Goal: Task Accomplishment & Management: Complete application form

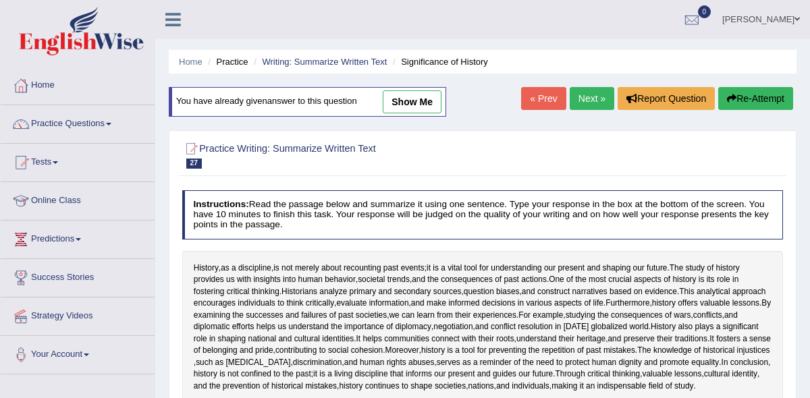
click at [583, 101] on link "Next »" at bounding box center [592, 98] width 45 height 23
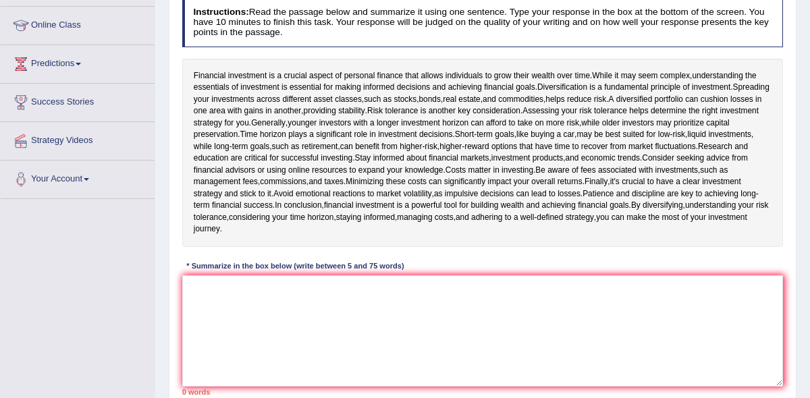
scroll to position [175, 0]
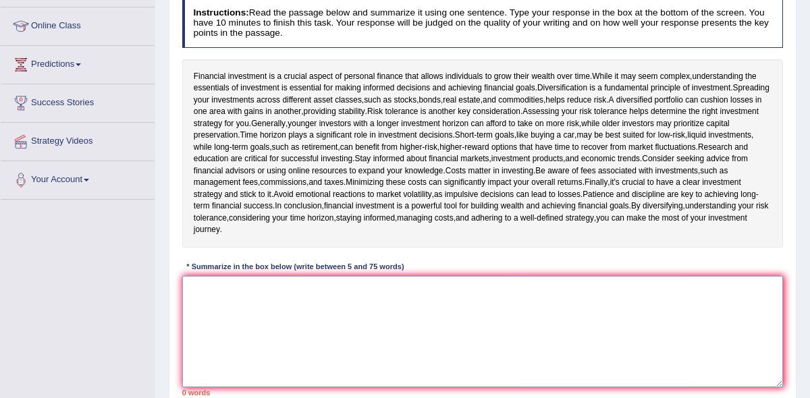
click at [221, 300] on textarea at bounding box center [482, 331] width 601 height 111
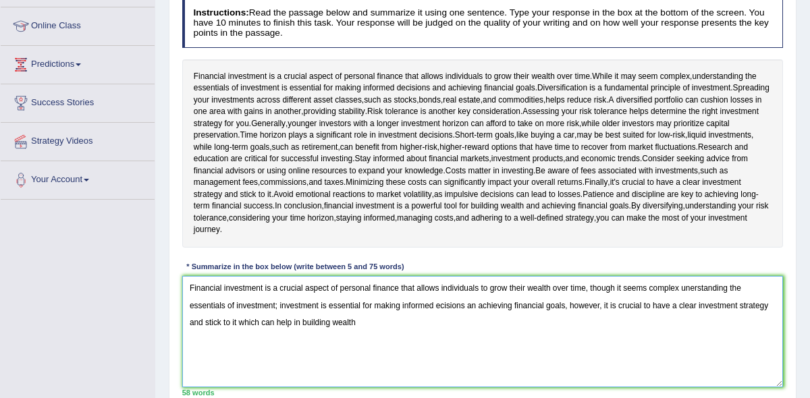
click at [241, 323] on textarea "Financial investment is a crucial aspect of personal finance that allows indivi…" at bounding box center [482, 331] width 601 height 111
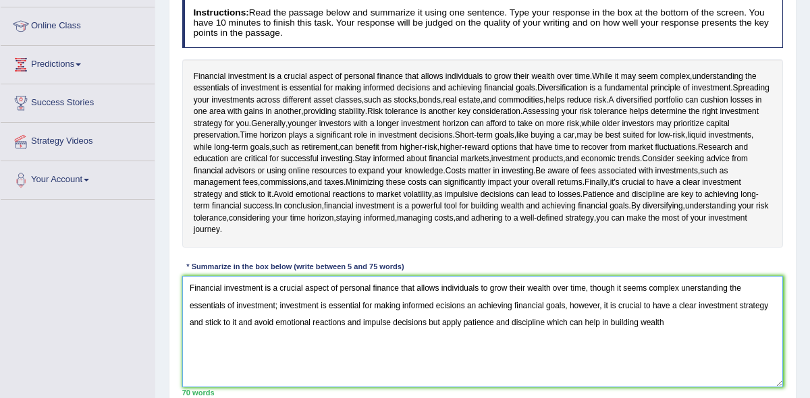
drag, startPoint x: 675, startPoint y: 319, endPoint x: 576, endPoint y: 321, distance: 99.2
click at [576, 321] on textarea "Financial investment is a crucial aspect of personal finance that allows indivi…" at bounding box center [482, 331] width 601 height 111
click at [650, 287] on textarea "Financial investment is a crucial aspect of personal finance that allows indivi…" at bounding box center [482, 331] width 601 height 111
click at [691, 287] on textarea "Financial investment is a crucial aspect of personal finance that allows indivi…" at bounding box center [482, 331] width 601 height 111
drag, startPoint x: 361, startPoint y: 304, endPoint x: 330, endPoint y: 304, distance: 31.0
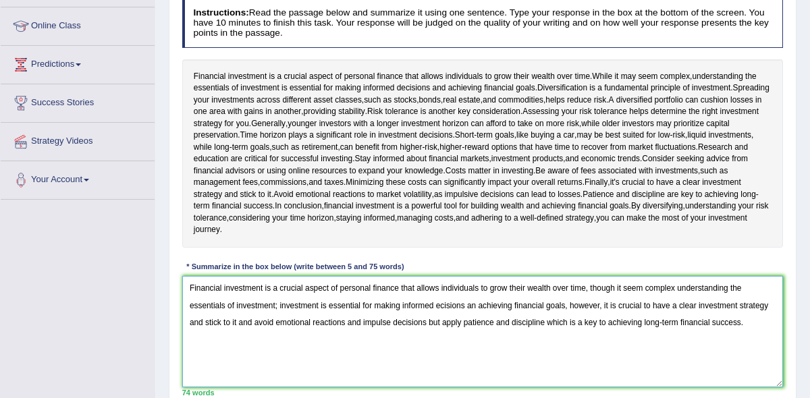
click at [330, 304] on textarea "Financial investment is a crucial aspect of personal finance that allows indivi…" at bounding box center [482, 331] width 601 height 111
click at [442, 304] on textarea "Financial investment is a crucial aspect of personal finance that allows indivi…" at bounding box center [482, 331] width 601 height 111
drag, startPoint x: 479, startPoint y: 323, endPoint x: 494, endPoint y: 321, distance: 14.9
click at [492, 321] on textarea "Financial investment is a crucial aspect of personal finance that allows indivi…" at bounding box center [482, 331] width 601 height 111
drag, startPoint x: 497, startPoint y: 322, endPoint x: 479, endPoint y: 322, distance: 17.5
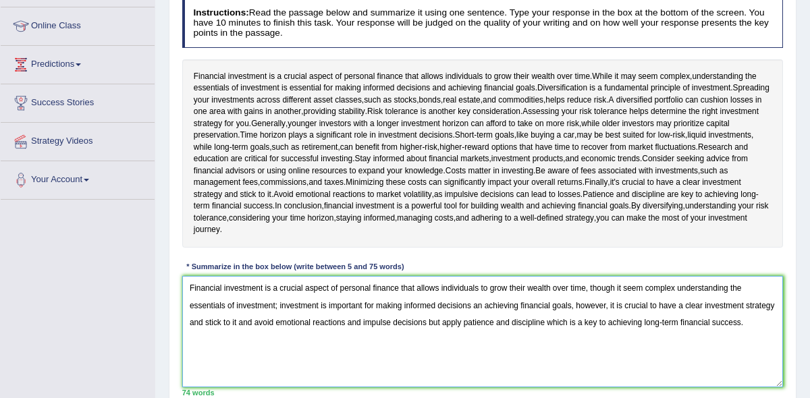
click at [479, 322] on textarea "Financial investment is a crucial aspect of personal finance that allows indivi…" at bounding box center [482, 331] width 601 height 111
click at [637, 321] on textarea "Financial investment is a crucial aspect of personal finance that allows indivi…" at bounding box center [482, 331] width 601 height 111
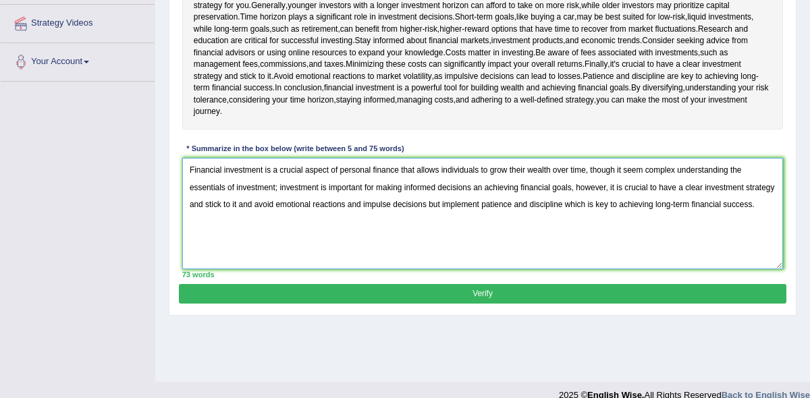
scroll to position [310, 0]
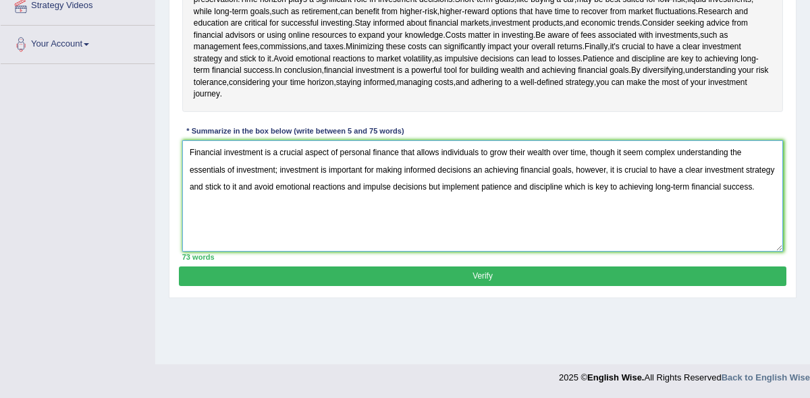
type textarea "Financial investment is a crucial aspect of personal finance that allows indivi…"
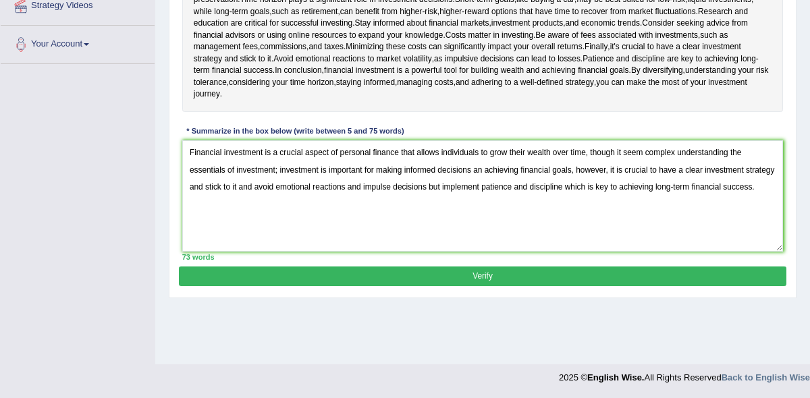
click at [484, 275] on button "Verify" at bounding box center [482, 277] width 607 height 20
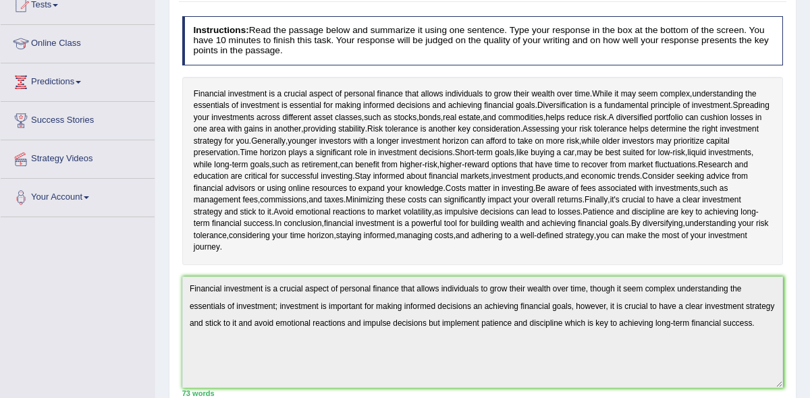
scroll to position [0, 0]
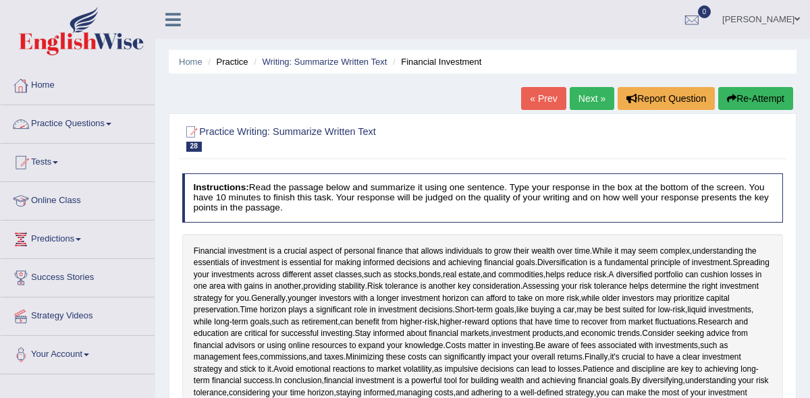
click at [113, 126] on link "Practice Questions" at bounding box center [78, 122] width 154 height 34
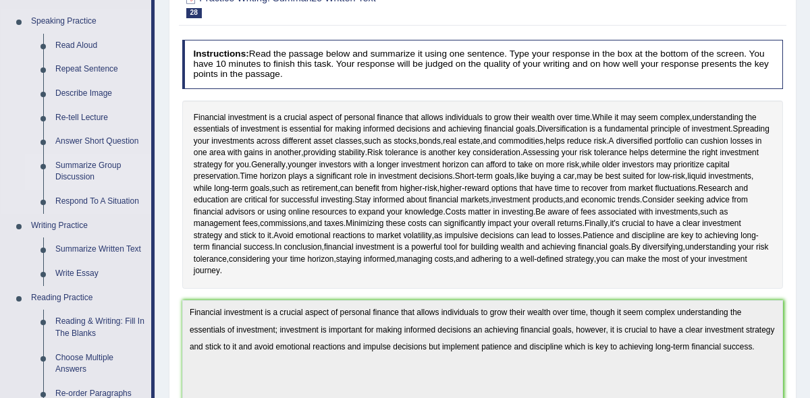
scroll to position [135, 0]
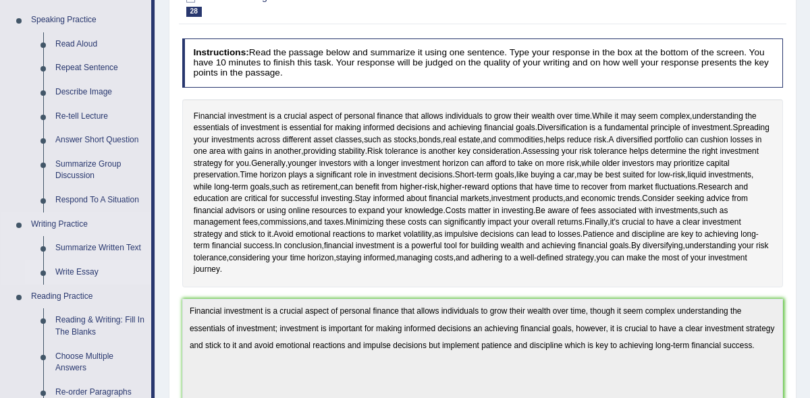
click at [86, 274] on link "Write Essay" at bounding box center [100, 272] width 102 height 24
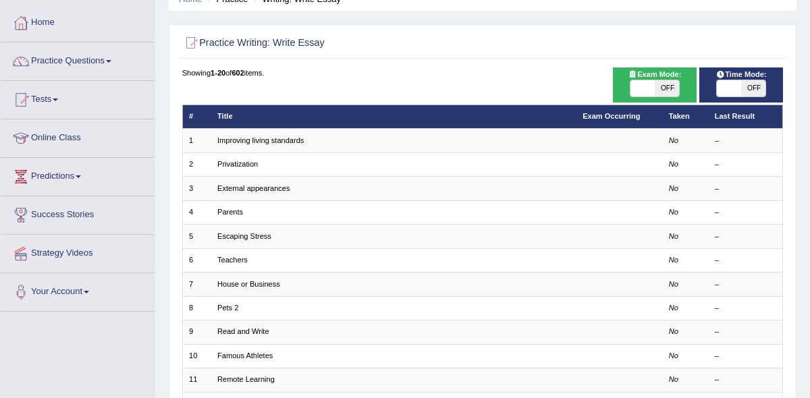
scroll to position [53, 0]
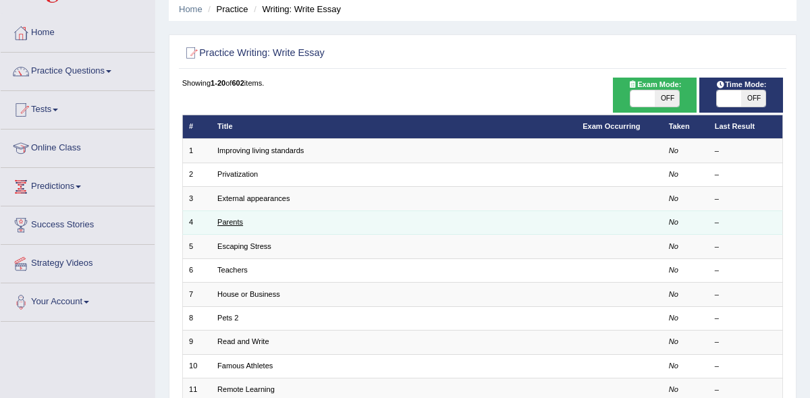
click at [229, 222] on link "Parents" at bounding box center [230, 222] width 26 height 8
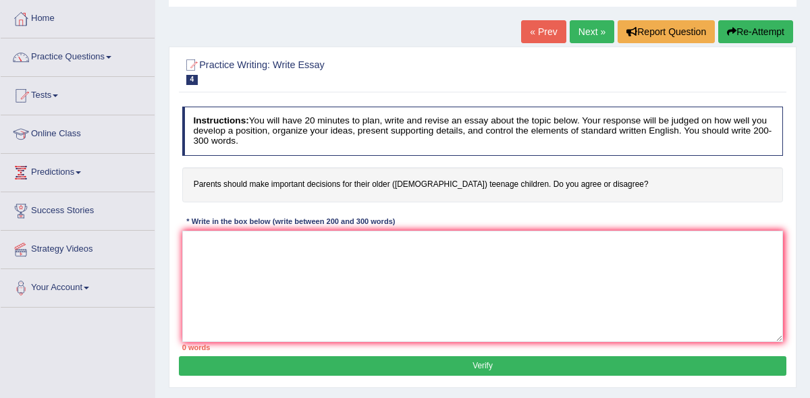
scroll to position [73, 0]
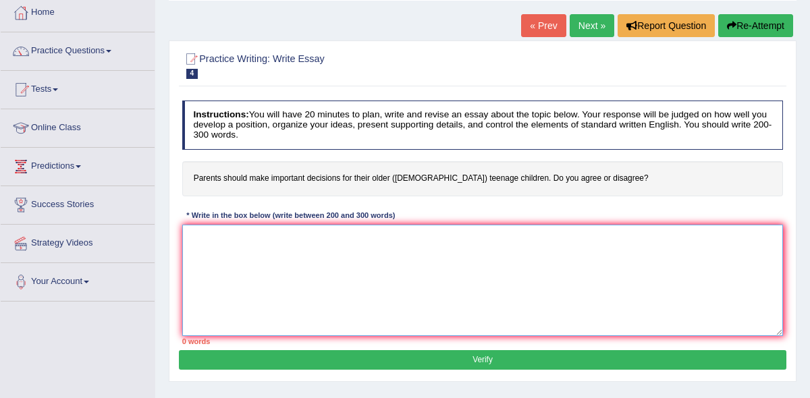
click at [215, 236] on textarea at bounding box center [482, 280] width 601 height 111
paste textarea "The increasing influence of (essay topic) on our lives has ignited numerous dis…"
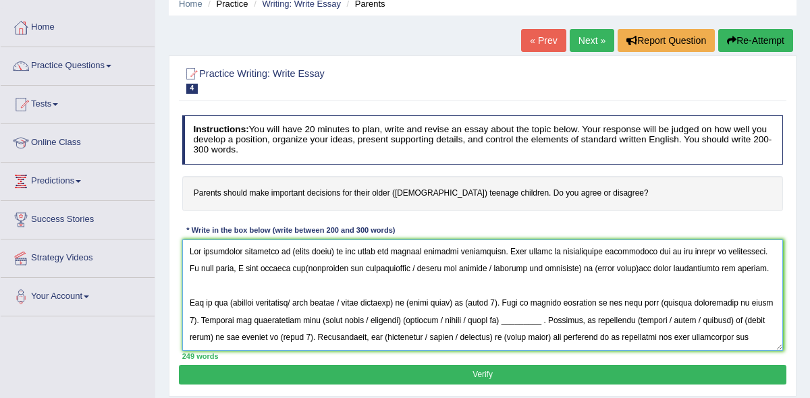
scroll to position [47, 0]
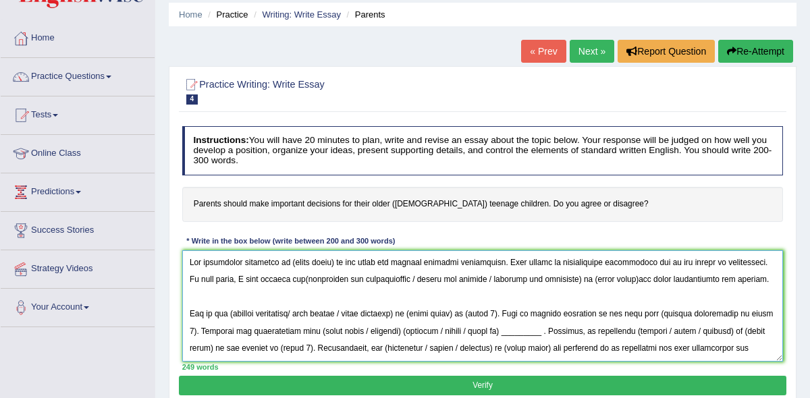
click at [287, 260] on textarea at bounding box center [482, 305] width 601 height 111
drag, startPoint x: 287, startPoint y: 260, endPoint x: 331, endPoint y: 265, distance: 44.2
click at [331, 265] on textarea at bounding box center [482, 305] width 601 height 111
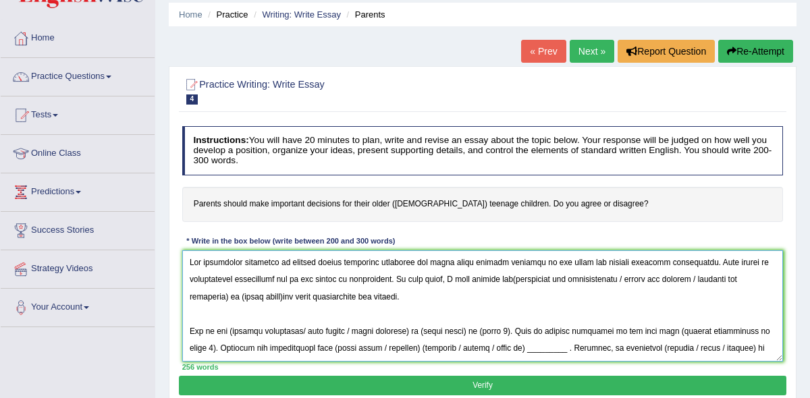
drag, startPoint x: 531, startPoint y: 262, endPoint x: 574, endPoint y: 261, distance: 42.5
click at [574, 261] on textarea at bounding box center [482, 305] width 601 height 111
click at [455, 279] on textarea at bounding box center [482, 305] width 601 height 111
drag, startPoint x: 571, startPoint y: 278, endPoint x: 736, endPoint y: 282, distance: 164.7
click at [736, 282] on textarea at bounding box center [482, 305] width 601 height 111
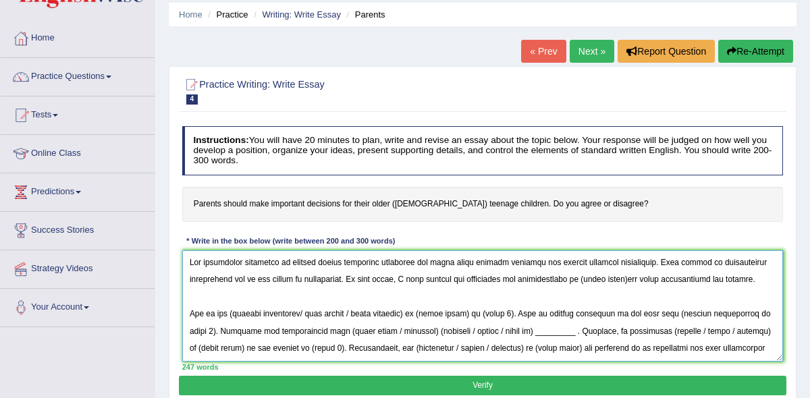
drag, startPoint x: 289, startPoint y: 262, endPoint x: 528, endPoint y: 263, distance: 238.9
click at [528, 263] on textarea at bounding box center [482, 305] width 601 height 111
click at [578, 280] on textarea at bounding box center [482, 305] width 601 height 111
drag, startPoint x: 579, startPoint y: 279, endPoint x: 624, endPoint y: 280, distance: 44.6
click at [624, 280] on textarea at bounding box center [482, 305] width 601 height 111
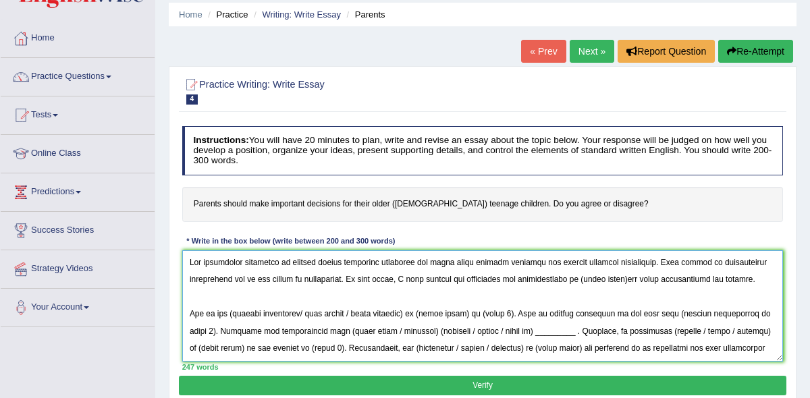
paste textarea "parents making important desicions for their older teenage children"
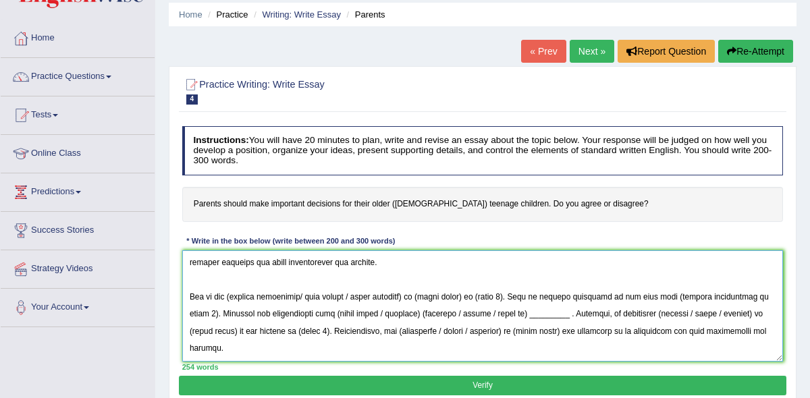
scroll to position [53, 0]
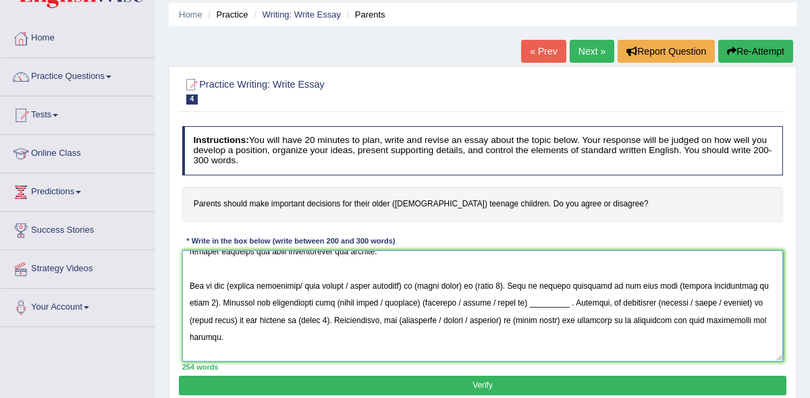
click at [229, 284] on textarea at bounding box center [482, 305] width 601 height 111
click at [233, 284] on textarea at bounding box center [482, 305] width 601 height 111
drag, startPoint x: 301, startPoint y: 286, endPoint x: 415, endPoint y: 285, distance: 114.1
click at [415, 285] on textarea at bounding box center [482, 305] width 601 height 111
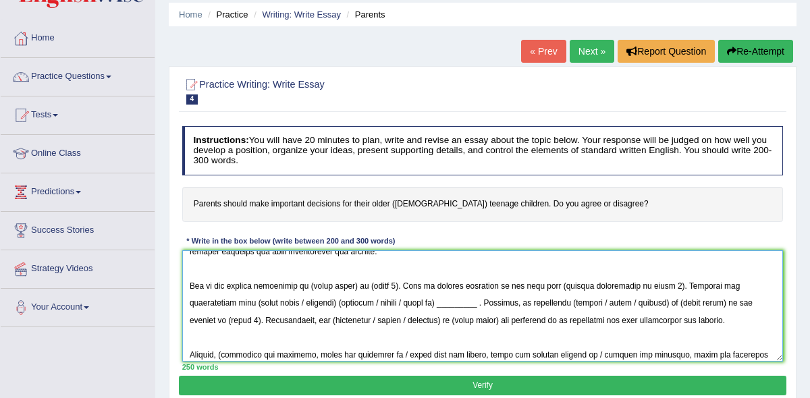
drag, startPoint x: 313, startPoint y: 285, endPoint x: 358, endPoint y: 285, distance: 44.5
click at [358, 285] on textarea at bounding box center [482, 305] width 601 height 111
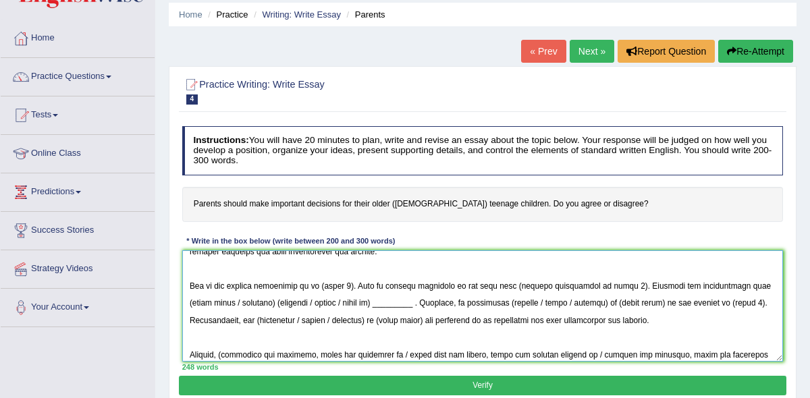
paste textarea "parents making important desicions for their older teenage children"
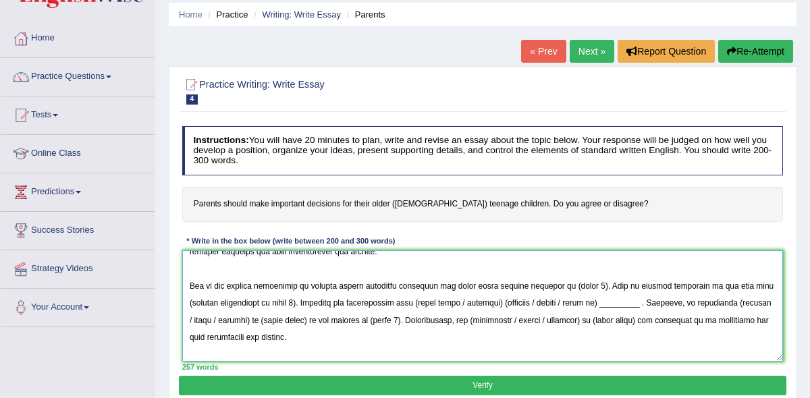
click at [590, 284] on textarea at bounding box center [482, 305] width 601 height 111
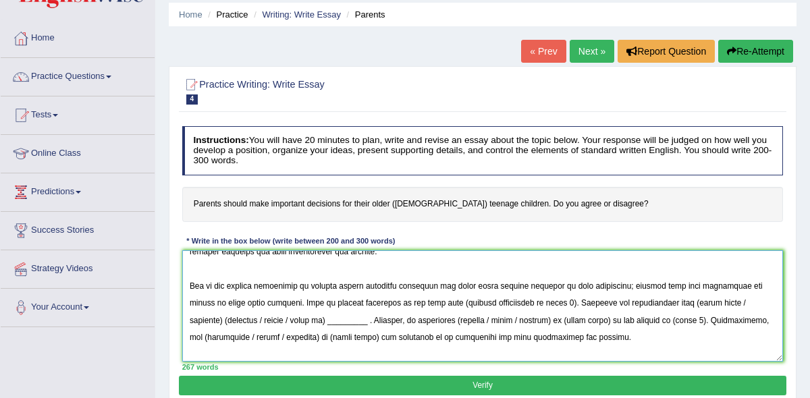
drag, startPoint x: 418, startPoint y: 302, endPoint x: 525, endPoint y: 303, distance: 106.6
click at [525, 303] on textarea at bounding box center [482, 305] width 601 height 111
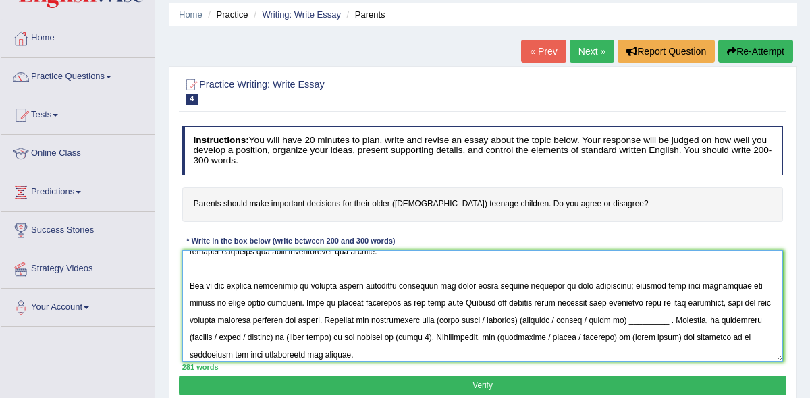
drag, startPoint x: 414, startPoint y: 319, endPoint x: 500, endPoint y: 319, distance: 85.7
click at [500, 319] on textarea at bounding box center [482, 305] width 601 height 111
paste textarea "parents making important desicions for their older teenage children"
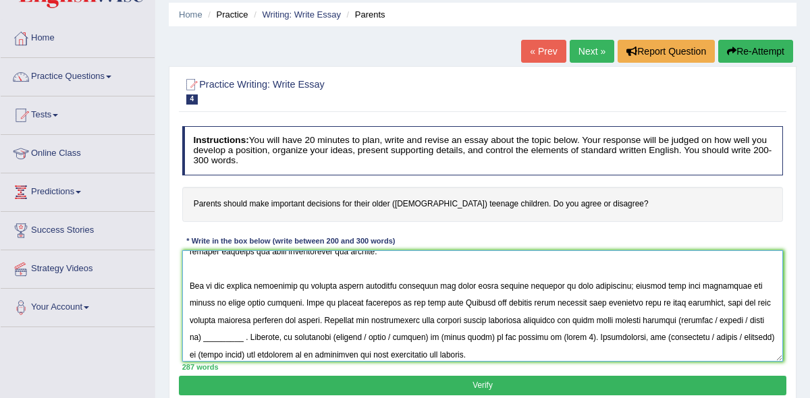
click at [660, 319] on textarea at bounding box center [482, 305] width 601 height 111
drag, startPoint x: 693, startPoint y: 320, endPoint x: 772, endPoint y: 323, distance: 79.0
click at [772, 323] on textarea at bounding box center [482, 305] width 601 height 111
drag, startPoint x: 729, startPoint y: 320, endPoint x: 690, endPoint y: 318, distance: 38.5
click at [690, 318] on textarea at bounding box center [482, 305] width 601 height 111
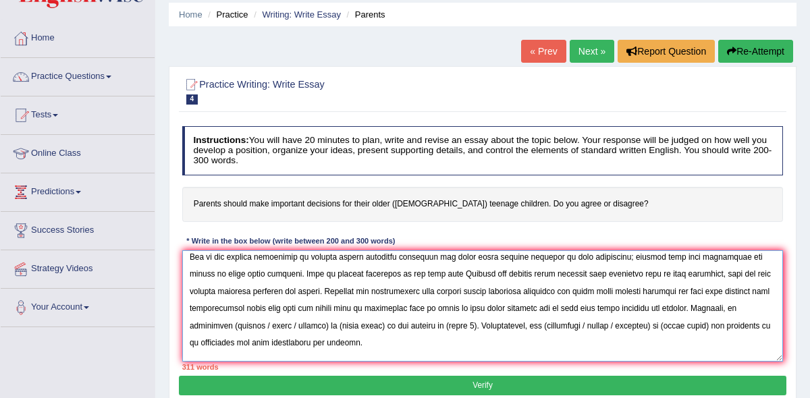
scroll to position [92, 0]
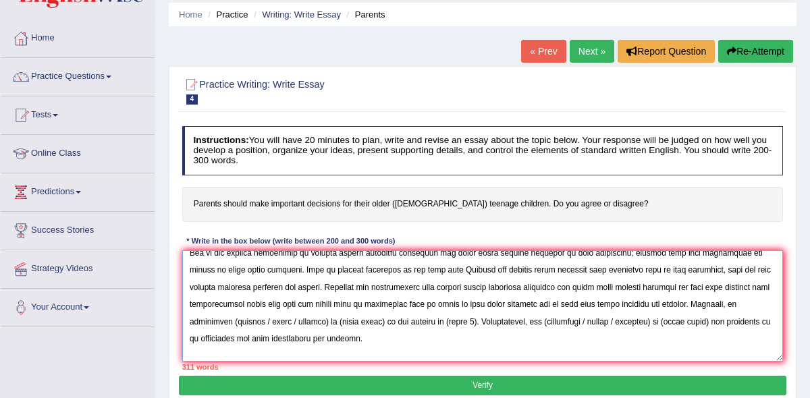
click at [231, 321] on textarea at bounding box center [482, 305] width 601 height 111
drag, startPoint x: 317, startPoint y: 321, endPoint x: 254, endPoint y: 320, distance: 63.4
click at [254, 320] on textarea at bounding box center [482, 305] width 601 height 111
drag, startPoint x: 263, startPoint y: 319, endPoint x: 308, endPoint y: 321, distance: 45.2
click at [308, 321] on textarea at bounding box center [482, 305] width 601 height 111
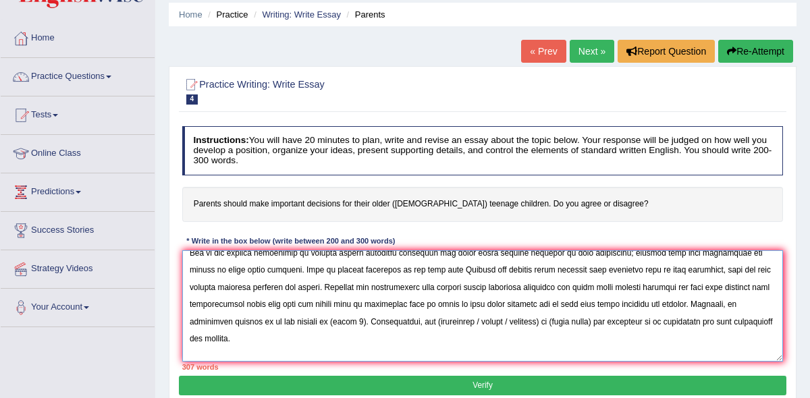
paste textarea "parents making important desicions for their older teenage children"
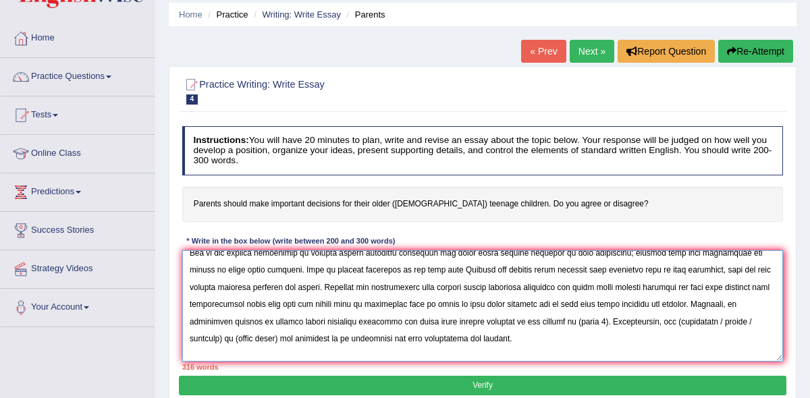
drag, startPoint x: 557, startPoint y: 320, endPoint x: 587, endPoint y: 319, distance: 29.7
click at [587, 319] on textarea at bounding box center [482, 305] width 601 height 111
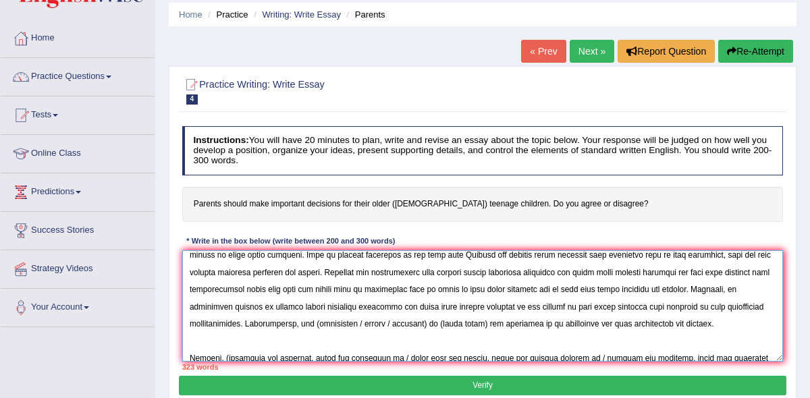
scroll to position [116, 0]
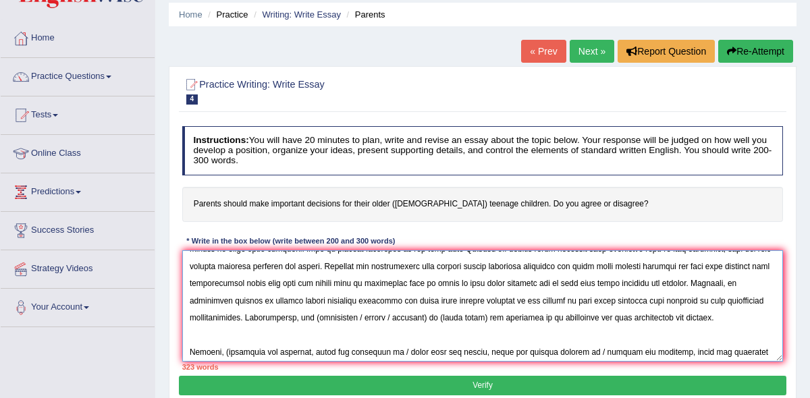
click at [308, 317] on textarea at bounding box center [482, 305] width 601 height 111
drag, startPoint x: 350, startPoint y: 316, endPoint x: 423, endPoint y: 320, distance: 73.0
click at [423, 320] on textarea at bounding box center [482, 305] width 601 height 111
drag, startPoint x: 361, startPoint y: 317, endPoint x: 404, endPoint y: 316, distance: 43.2
click at [404, 316] on textarea at bounding box center [482, 305] width 601 height 111
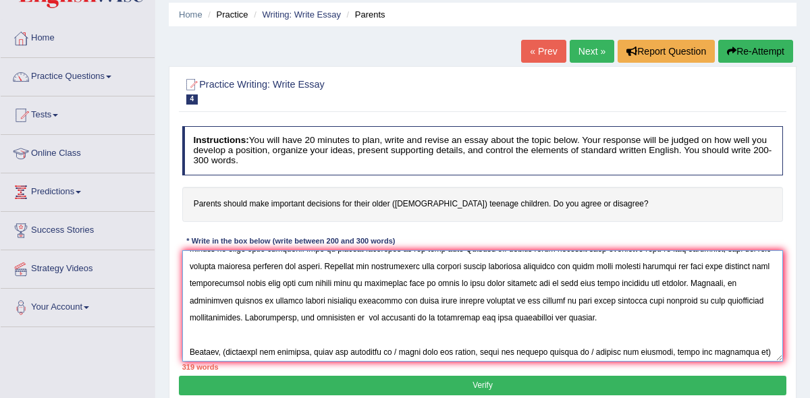
paste textarea "parents making important desicions for their older teenage children"
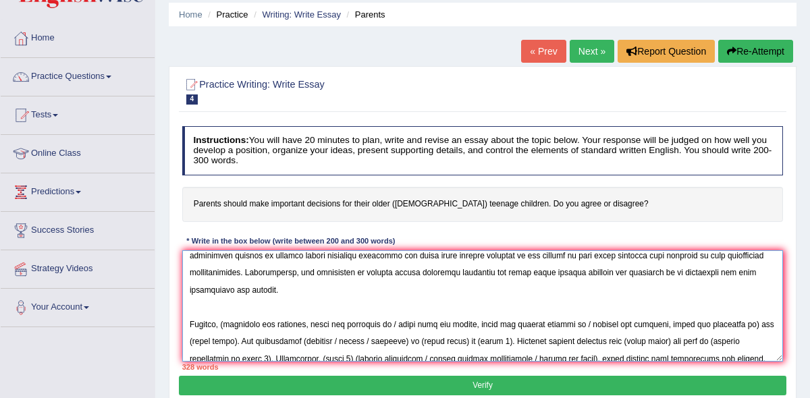
scroll to position [177, 0]
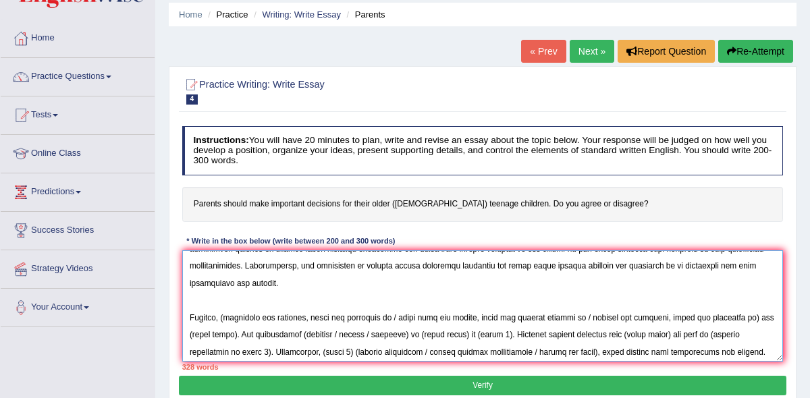
drag, startPoint x: 225, startPoint y: 318, endPoint x: 310, endPoint y: 319, distance: 84.4
click at [310, 319] on textarea at bounding box center [482, 305] width 601 height 111
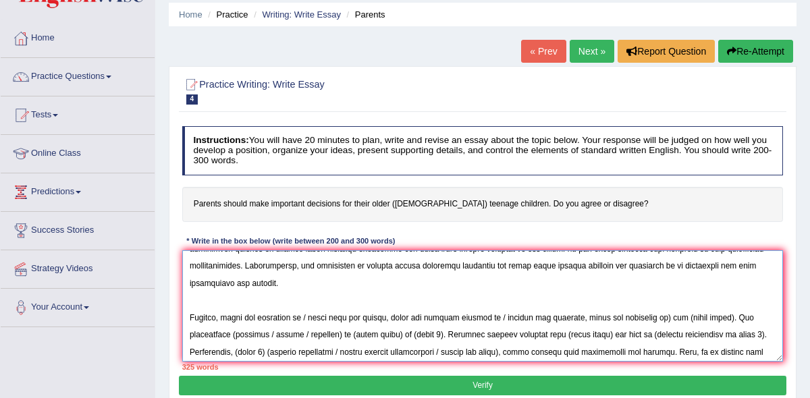
drag, startPoint x: 309, startPoint y: 317, endPoint x: 644, endPoint y: 311, distance: 334.8
click at [644, 311] on textarea at bounding box center [482, 305] width 601 height 111
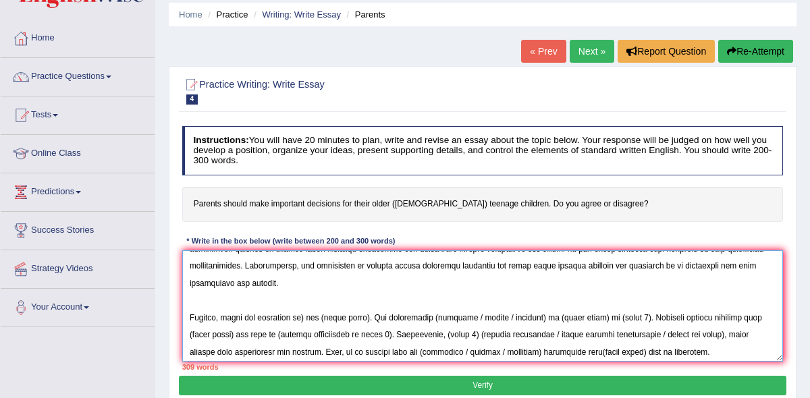
click at [310, 316] on textarea at bounding box center [482, 305] width 601 height 111
drag, startPoint x: 310, startPoint y: 317, endPoint x: 367, endPoint y: 319, distance: 56.7
click at [367, 319] on textarea at bounding box center [482, 305] width 601 height 111
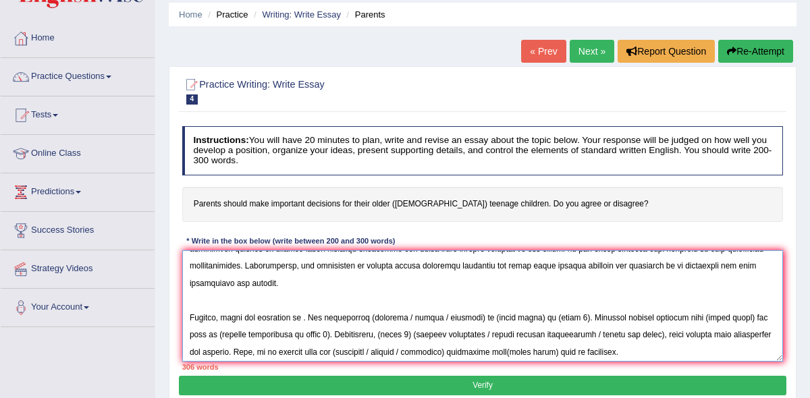
paste textarea "parents making important desicions for their older teenage children"
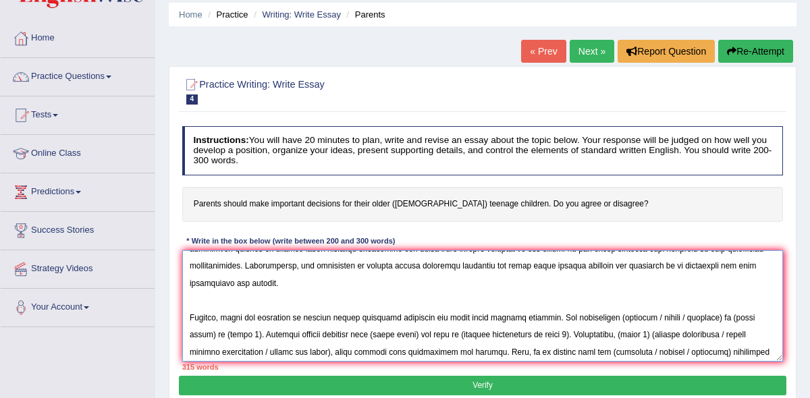
click at [614, 317] on textarea at bounding box center [482, 305] width 601 height 111
drag, startPoint x: 646, startPoint y: 317, endPoint x: 711, endPoint y: 319, distance: 64.1
click at [711, 319] on textarea at bounding box center [482, 305] width 601 height 111
drag, startPoint x: 657, startPoint y: 317, endPoint x: 702, endPoint y: 319, distance: 44.6
click at [702, 319] on textarea at bounding box center [482, 305] width 601 height 111
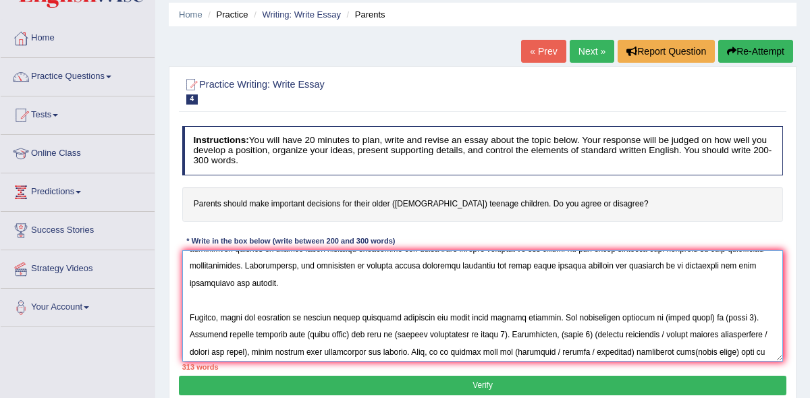
paste textarea "parents making important desicions for their older teenage children"
drag, startPoint x: 346, startPoint y: 333, endPoint x: 373, endPoint y: 334, distance: 27.0
click at [373, 334] on textarea at bounding box center [482, 305] width 601 height 111
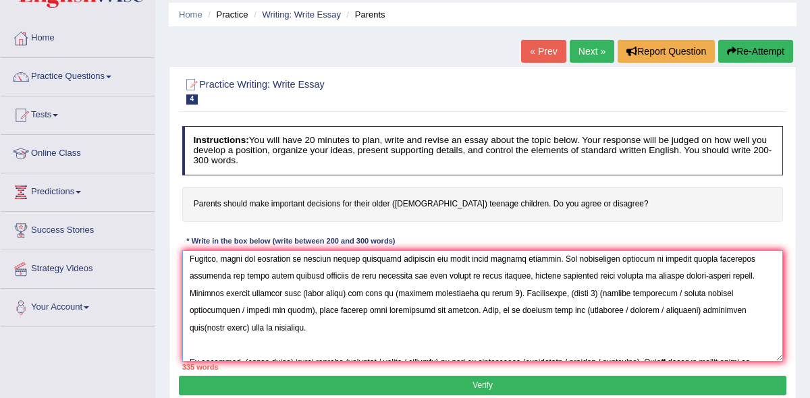
scroll to position [249, 0]
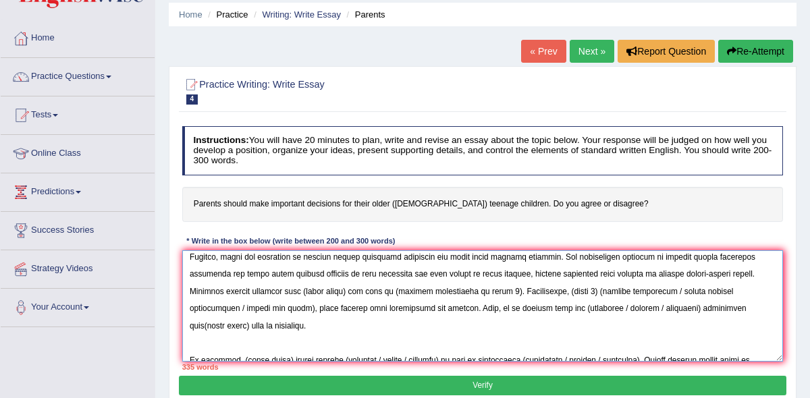
drag, startPoint x: 265, startPoint y: 291, endPoint x: 309, endPoint y: 289, distance: 44.6
click at [309, 289] on textarea at bounding box center [482, 305] width 601 height 111
paste textarea "parents making important desicions for their older teenage children"
drag, startPoint x: 551, startPoint y: 290, endPoint x: 657, endPoint y: 292, distance: 105.3
click at [657, 292] on textarea at bounding box center [482, 305] width 601 height 111
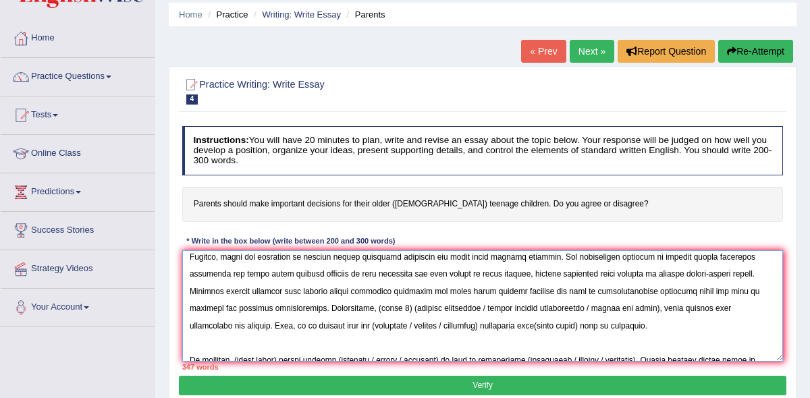
drag, startPoint x: 272, startPoint y: 306, endPoint x: 399, endPoint y: 316, distance: 127.9
click at [399, 316] on textarea at bounding box center [482, 305] width 601 height 111
drag, startPoint x: 270, startPoint y: 306, endPoint x: 756, endPoint y: 306, distance: 486.5
click at [756, 306] on textarea at bounding box center [482, 305] width 601 height 111
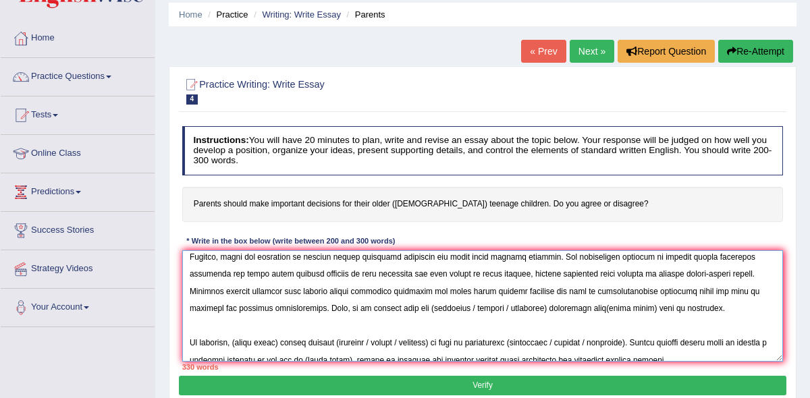
drag, startPoint x: 537, startPoint y: 308, endPoint x: 583, endPoint y: 308, distance: 45.9
click at [583, 308] on textarea at bounding box center [482, 305] width 601 height 111
paste textarea "parents making important desicions for their older teenage children"
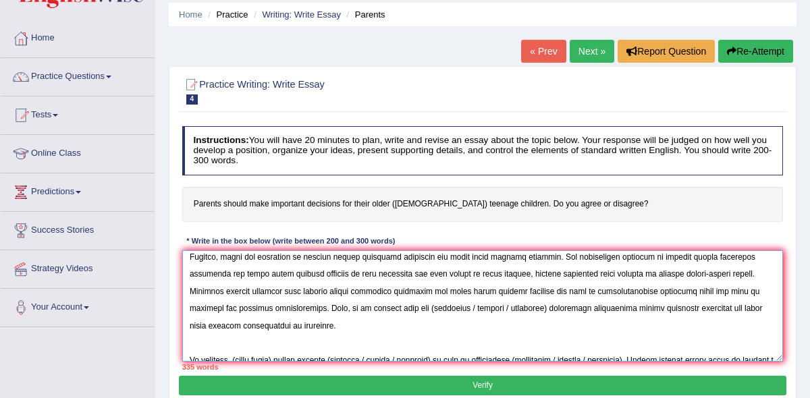
click at [368, 308] on textarea at bounding box center [482, 305] width 601 height 111
drag, startPoint x: 407, startPoint y: 306, endPoint x: 455, endPoint y: 309, distance: 48.0
click at [454, 309] on textarea at bounding box center [482, 305] width 601 height 111
drag, startPoint x: 478, startPoint y: 308, endPoint x: 406, endPoint y: 308, distance: 72.2
click at [406, 308] on textarea at bounding box center [482, 305] width 601 height 111
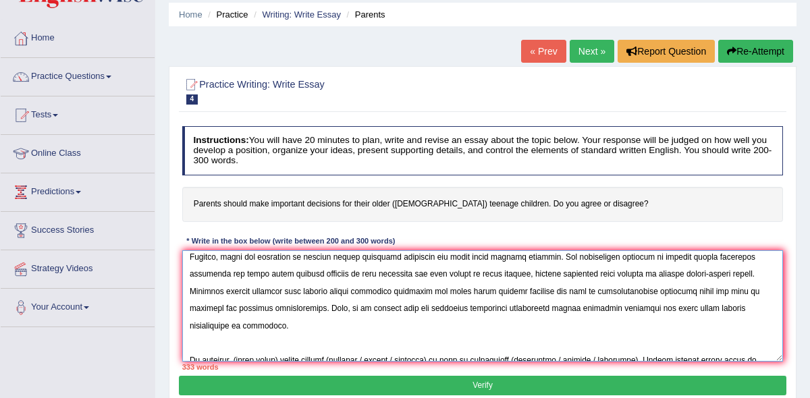
click at [463, 309] on textarea at bounding box center [482, 305] width 601 height 111
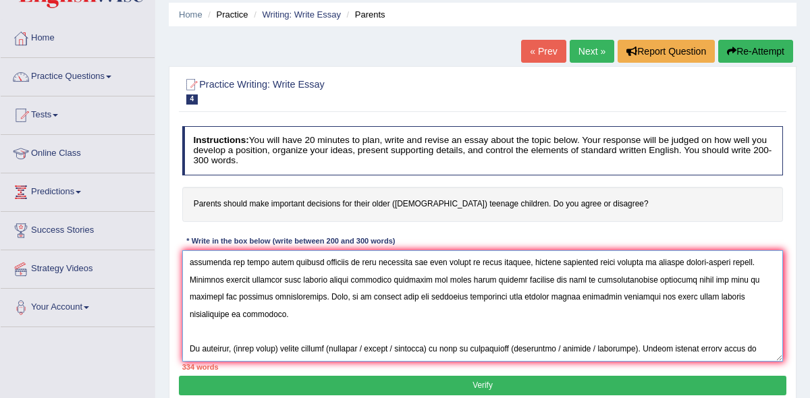
click at [705, 296] on textarea at bounding box center [482, 305] width 601 height 111
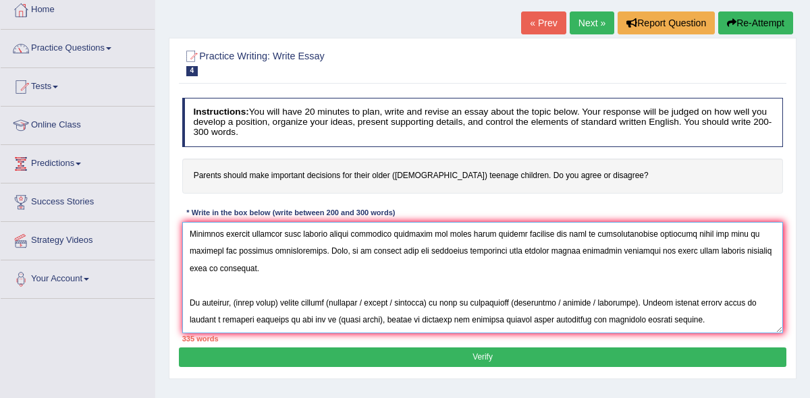
scroll to position [77, 0]
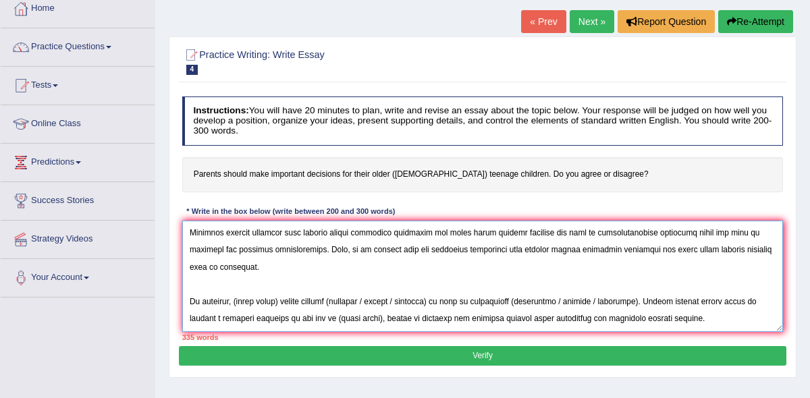
drag, startPoint x: 238, startPoint y: 301, endPoint x: 281, endPoint y: 301, distance: 43.2
click at [281, 301] on textarea at bounding box center [482, 276] width 601 height 111
paste textarea "parents making important desicions for their older teenage children"
click at [534, 302] on textarea at bounding box center [482, 276] width 601 height 111
drag, startPoint x: 561, startPoint y: 300, endPoint x: 636, endPoint y: 302, distance: 74.2
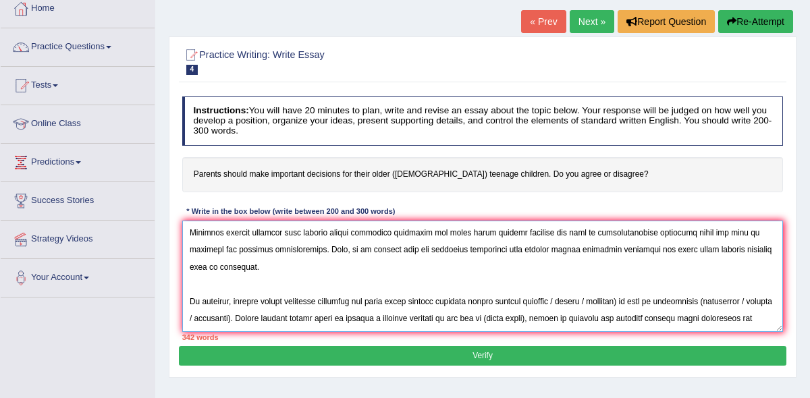
click at [636, 302] on textarea at bounding box center [482, 276] width 601 height 111
click at [642, 301] on textarea at bounding box center [482, 276] width 601 height 111
drag, startPoint x: 680, startPoint y: 300, endPoint x: 748, endPoint y: 300, distance: 68.8
click at [748, 300] on textarea at bounding box center [482, 276] width 601 height 111
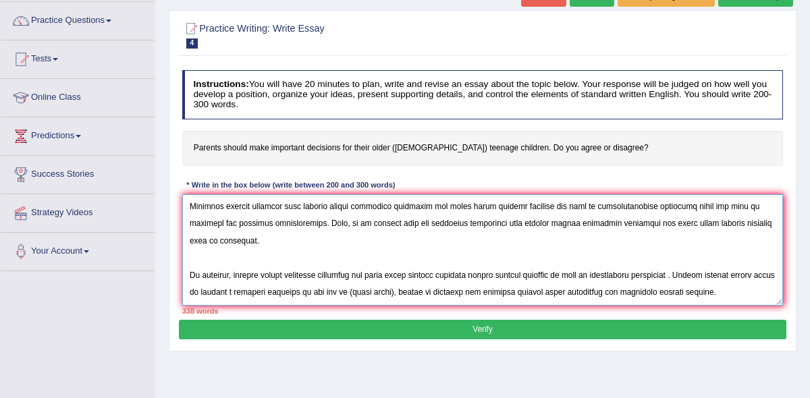
scroll to position [109, 0]
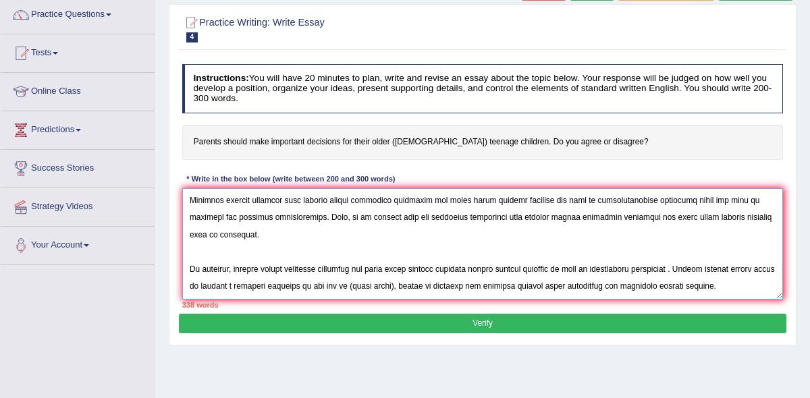
drag, startPoint x: 375, startPoint y: 285, endPoint x: 418, endPoint y: 286, distance: 43.2
click at [418, 286] on textarea at bounding box center [482, 243] width 601 height 111
paste textarea "parents making important desicions for their older teenage children"
drag, startPoint x: 337, startPoint y: 287, endPoint x: 372, endPoint y: 285, distance: 35.1
click at [372, 285] on textarea at bounding box center [482, 243] width 601 height 111
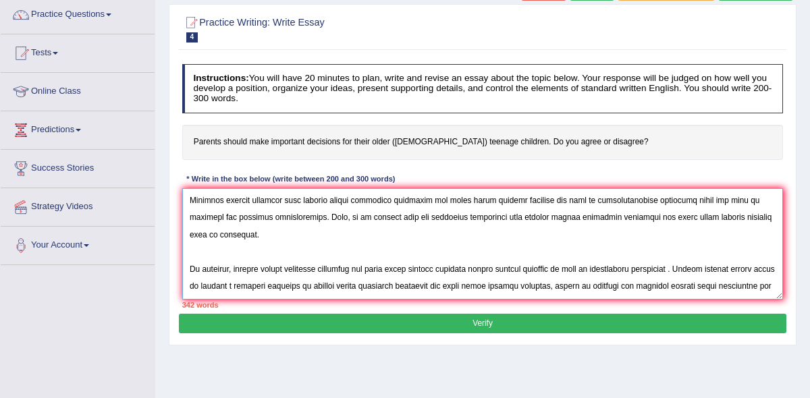
click at [746, 287] on textarea at bounding box center [482, 243] width 601 height 111
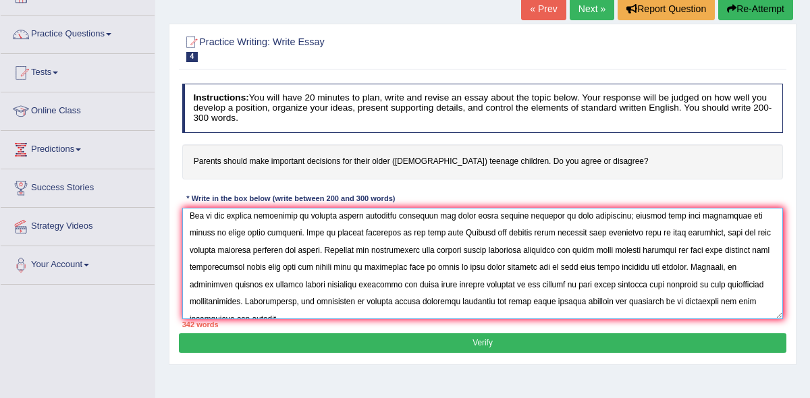
scroll to position [90, 0]
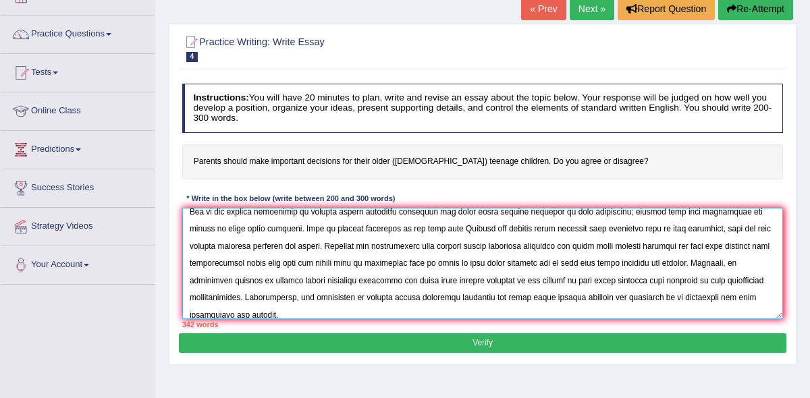
drag, startPoint x: 296, startPoint y: 246, endPoint x: 702, endPoint y: 261, distance: 406.5
click at [702, 261] on textarea at bounding box center [482, 263] width 601 height 111
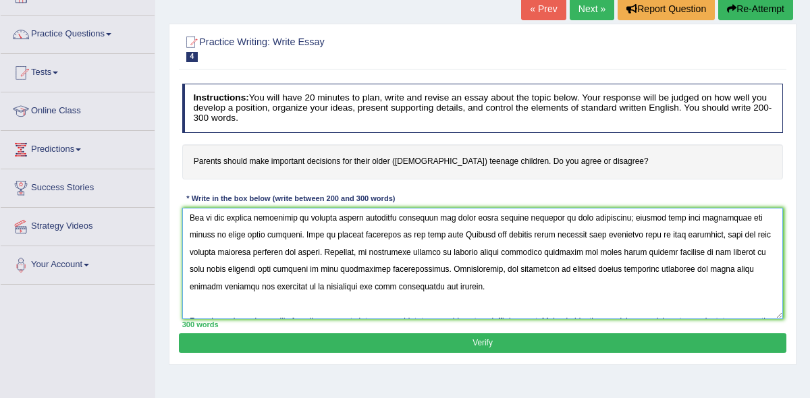
scroll to position [93, 0]
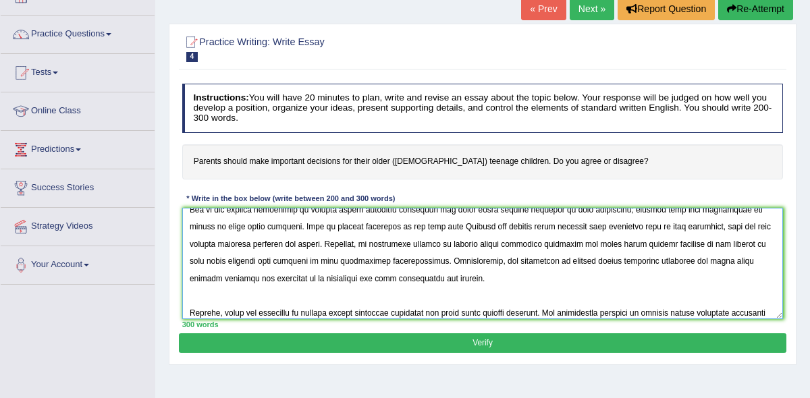
type textarea "The increasing influence of parents making important desicions for their older …"
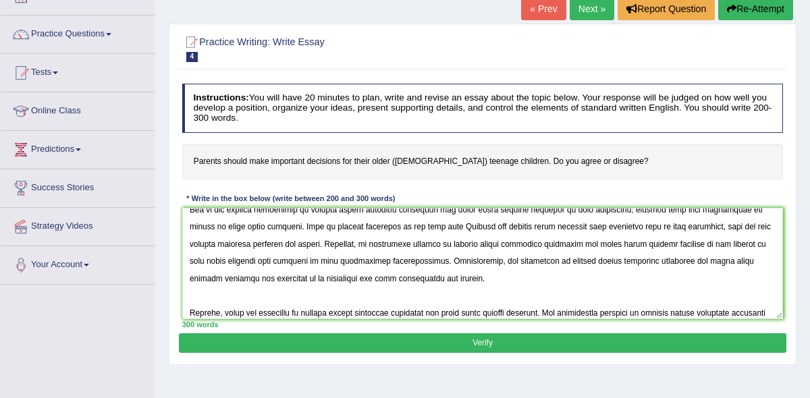
click at [474, 343] on button "Verify" at bounding box center [482, 343] width 607 height 20
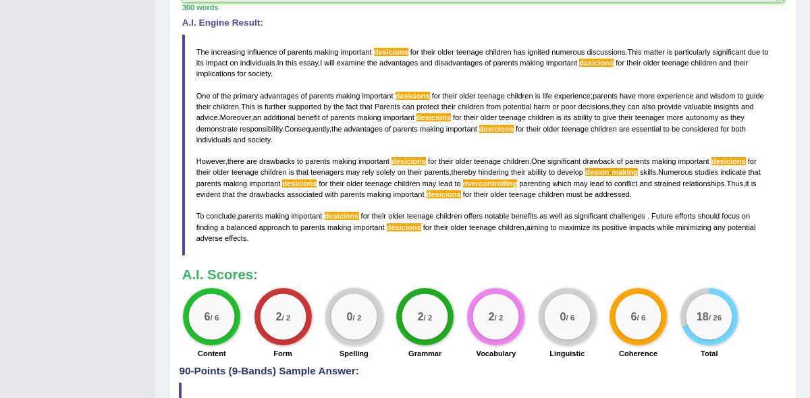
scroll to position [391, 0]
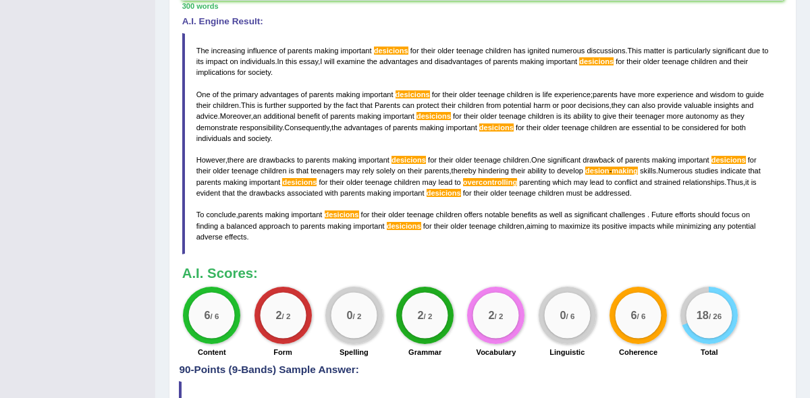
drag, startPoint x: 196, startPoint y: 47, endPoint x: 230, endPoint y: 52, distance: 34.8
click at [230, 52] on blockquote "The increasing influence of parents making important desicions for their older …" at bounding box center [482, 143] width 601 height 221
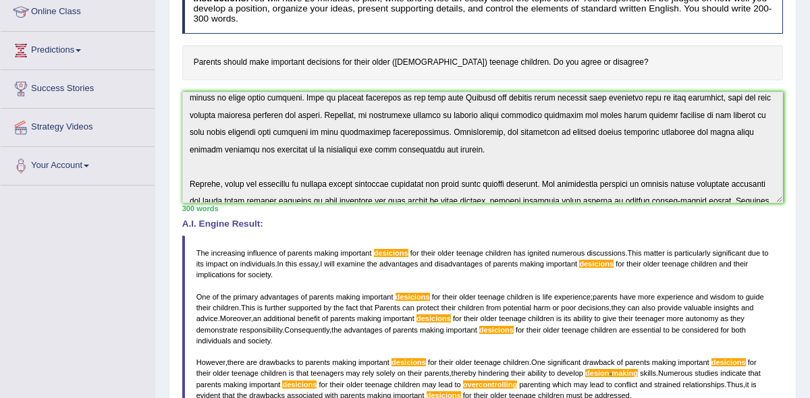
scroll to position [263, 0]
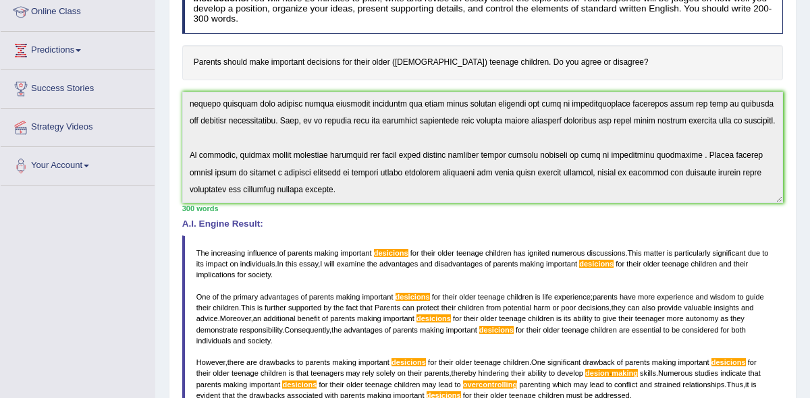
click at [454, 218] on div "Instructions: You will have 20 minutes to plan, write and revise an essay about…" at bounding box center [482, 273] width 607 height 588
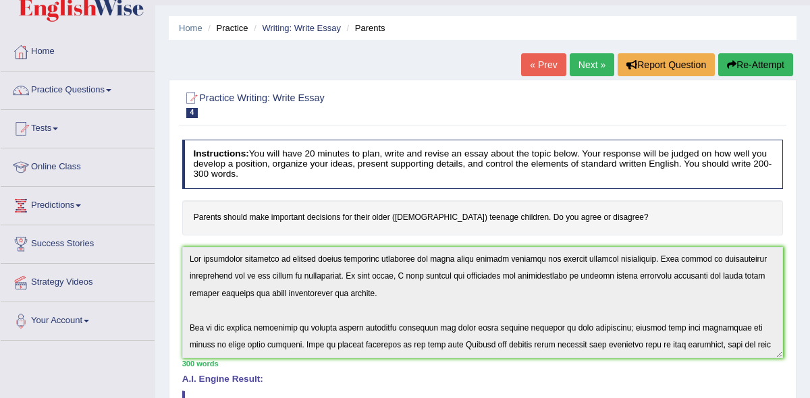
scroll to position [0, 0]
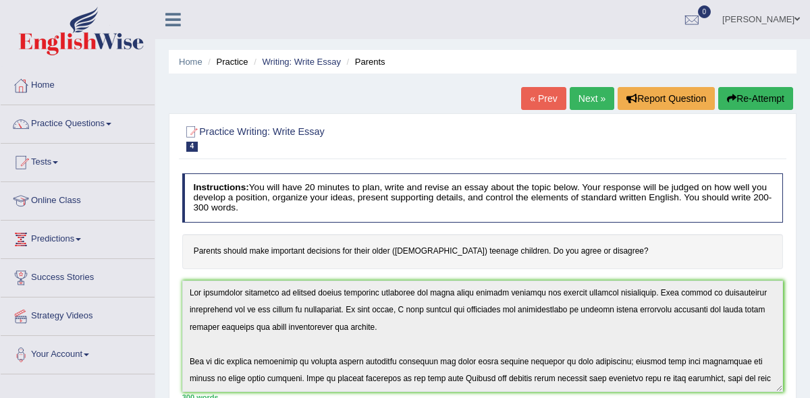
click at [741, 103] on button "Re-Attempt" at bounding box center [755, 98] width 75 height 23
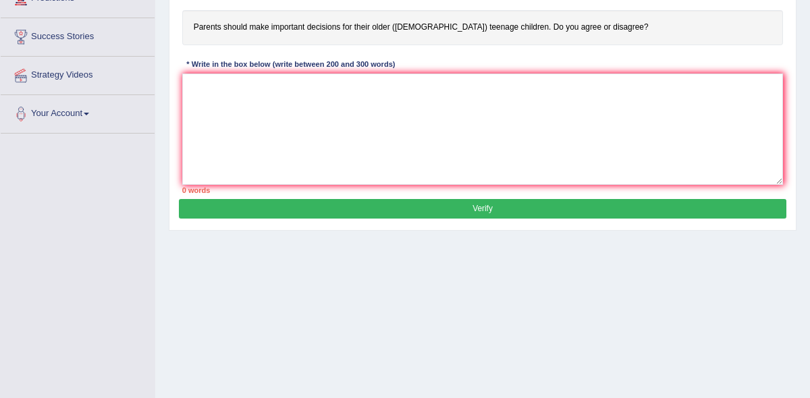
scroll to position [274, 0]
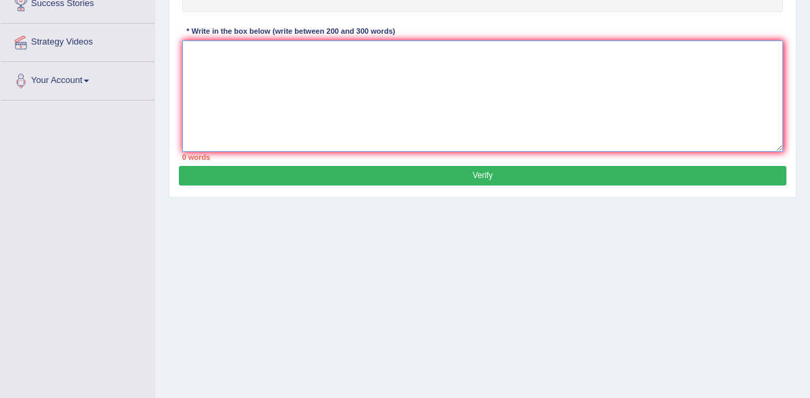
click at [254, 65] on textarea at bounding box center [482, 95] width 601 height 111
paste textarea "The increasing influence of parents making important desicions for their older …"
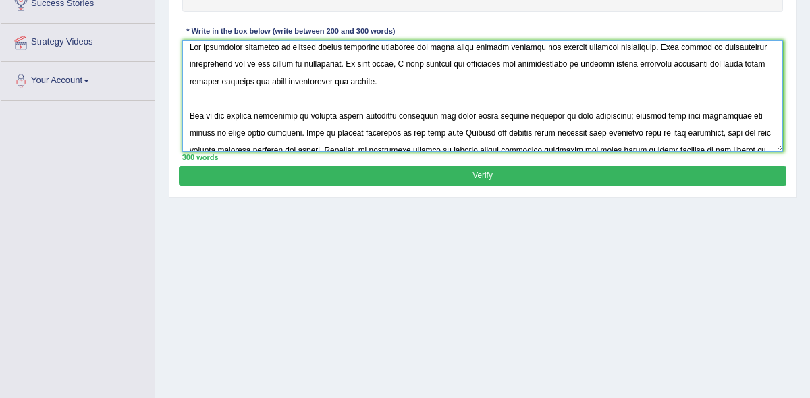
scroll to position [0, 0]
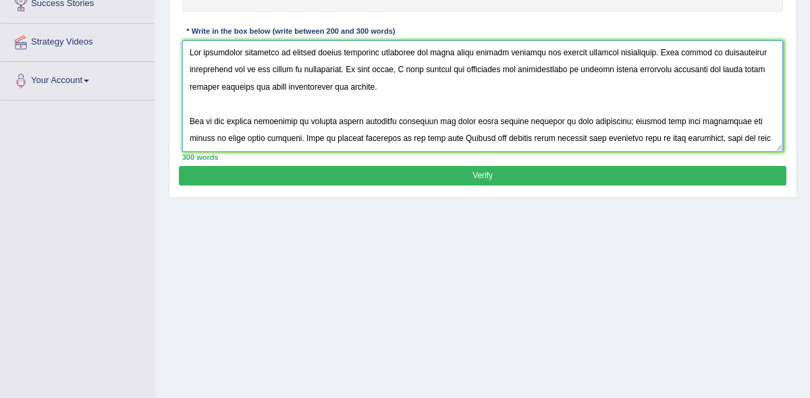
drag, startPoint x: 581, startPoint y: 71, endPoint x: 760, endPoint y: 70, distance: 178.8
click at [761, 70] on textarea at bounding box center [482, 95] width 601 height 111
click at [599, 104] on textarea at bounding box center [482, 95] width 601 height 111
drag, startPoint x: 458, startPoint y: 68, endPoint x: 528, endPoint y: 69, distance: 70.2
click at [528, 69] on textarea at bounding box center [482, 95] width 601 height 111
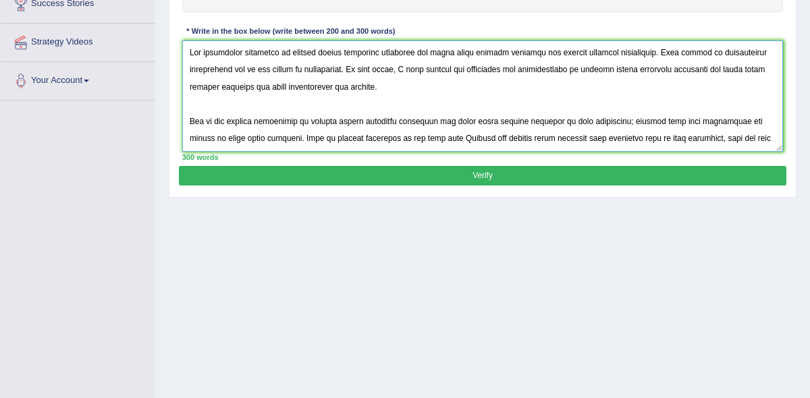
click at [552, 75] on textarea at bounding box center [482, 95] width 601 height 111
click at [457, 65] on textarea at bounding box center [482, 95] width 601 height 111
drag, startPoint x: 457, startPoint y: 67, endPoint x: 570, endPoint y: 70, distance: 113.4
click at [570, 70] on textarea at bounding box center [482, 95] width 601 height 111
drag, startPoint x: 548, startPoint y: 68, endPoint x: 585, endPoint y: 72, distance: 37.3
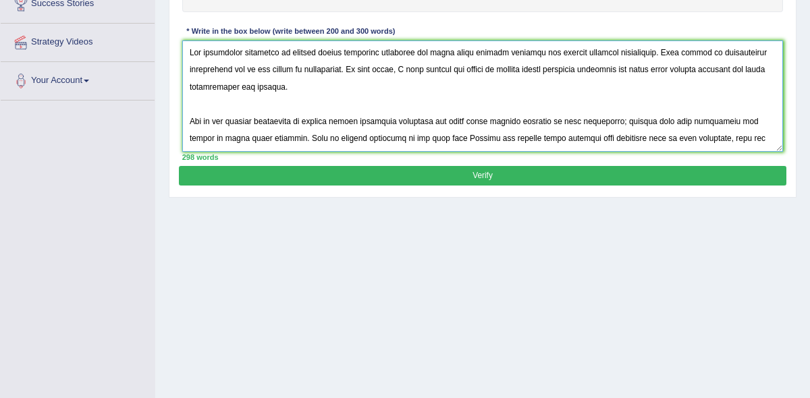
click at [585, 72] on textarea at bounding box center [482, 95] width 601 height 111
drag, startPoint x: 616, startPoint y: 69, endPoint x: 634, endPoint y: 70, distance: 17.6
click at [634, 70] on textarea at bounding box center [482, 95] width 601 height 111
click at [706, 69] on textarea at bounding box center [482, 95] width 601 height 111
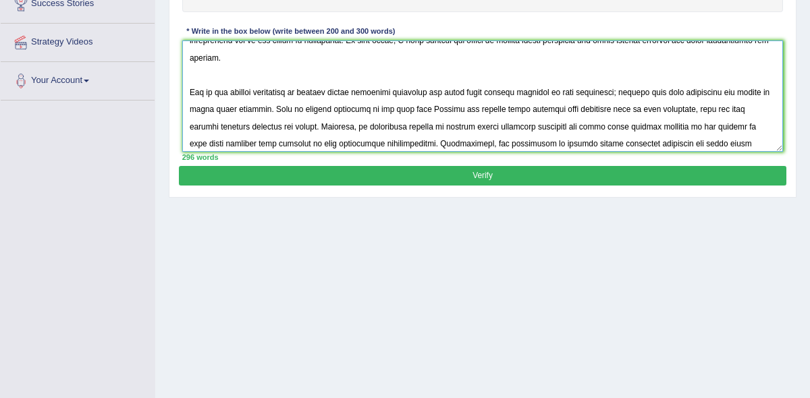
scroll to position [45, 0]
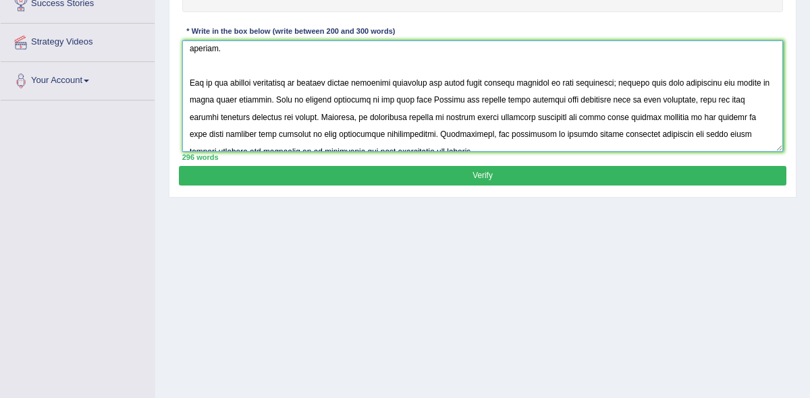
drag, startPoint x: 312, startPoint y: 82, endPoint x: 402, endPoint y: 82, distance: 90.4
click at [402, 82] on textarea at bounding box center [482, 95] width 601 height 111
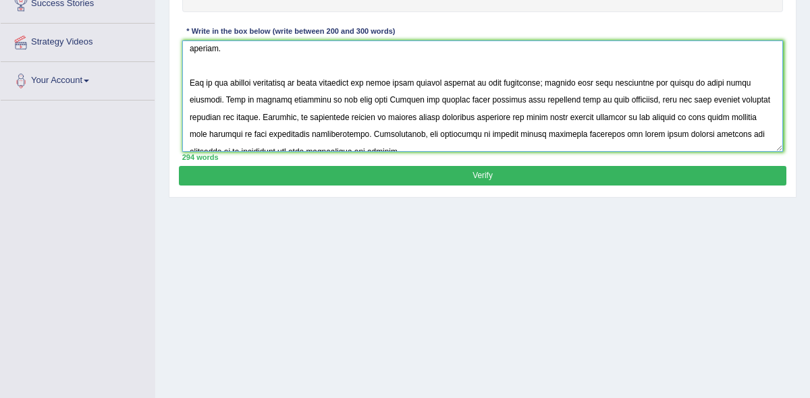
drag, startPoint x: 371, startPoint y: 82, endPoint x: 480, endPoint y: 84, distance: 109.4
click at [480, 84] on textarea at bounding box center [482, 95] width 601 height 111
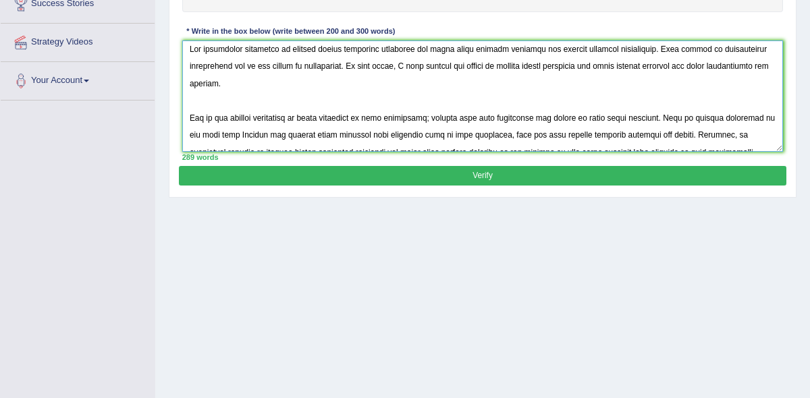
scroll to position [0, 0]
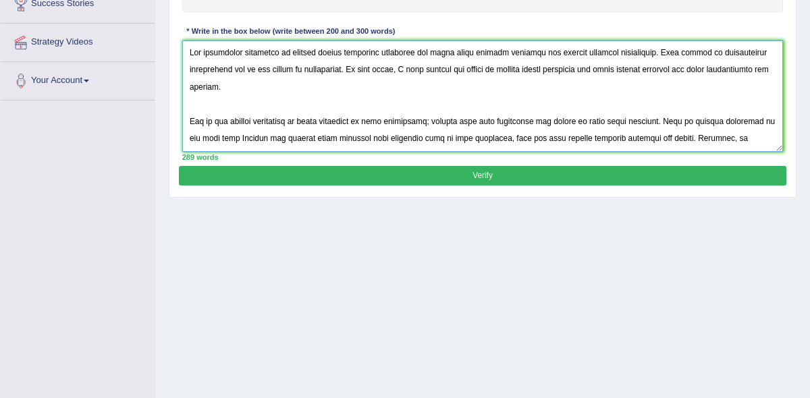
click at [458, 137] on textarea at bounding box center [482, 95] width 601 height 111
drag, startPoint x: 458, startPoint y: 137, endPoint x: 489, endPoint y: 139, distance: 30.4
click at [489, 139] on textarea at bounding box center [482, 95] width 601 height 111
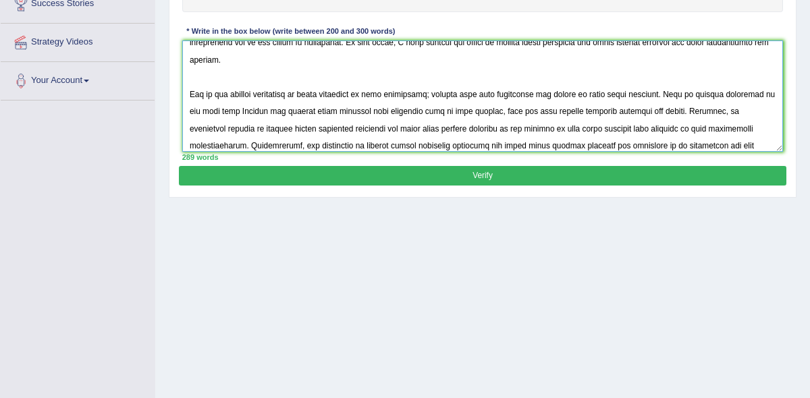
scroll to position [42, 0]
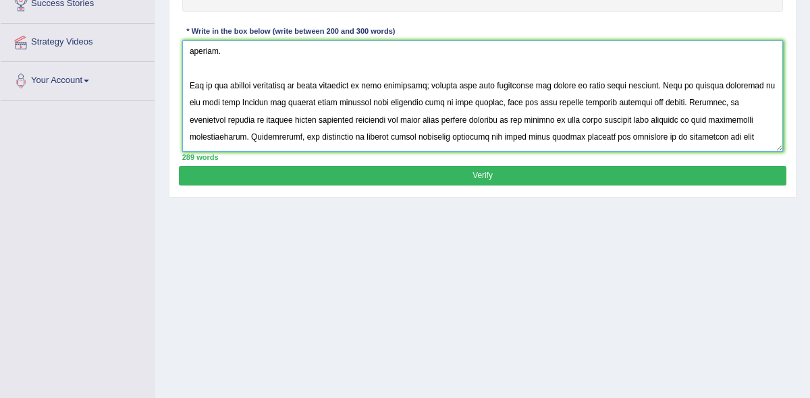
drag, startPoint x: 226, startPoint y: 119, endPoint x: 366, endPoint y: 119, distance: 139.7
click at [366, 119] on textarea at bounding box center [482, 95] width 601 height 111
drag, startPoint x: 306, startPoint y: 117, endPoint x: 333, endPoint y: 117, distance: 26.3
click at [333, 117] on textarea at bounding box center [482, 95] width 601 height 111
click at [254, 119] on textarea at bounding box center [482, 95] width 601 height 111
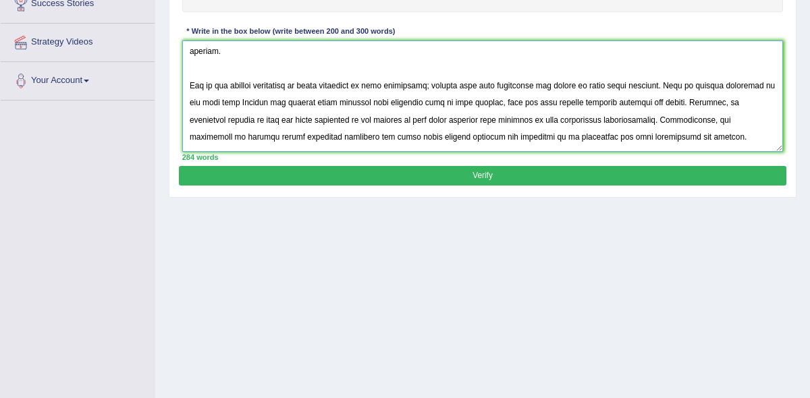
drag, startPoint x: 237, startPoint y: 118, endPoint x: 218, endPoint y: 118, distance: 18.9
click at [217, 118] on textarea at bounding box center [482, 95] width 601 height 111
click at [308, 119] on textarea at bounding box center [482, 95] width 601 height 111
drag, startPoint x: 370, startPoint y: 119, endPoint x: 420, endPoint y: 120, distance: 50.6
click at [420, 120] on textarea at bounding box center [482, 95] width 601 height 111
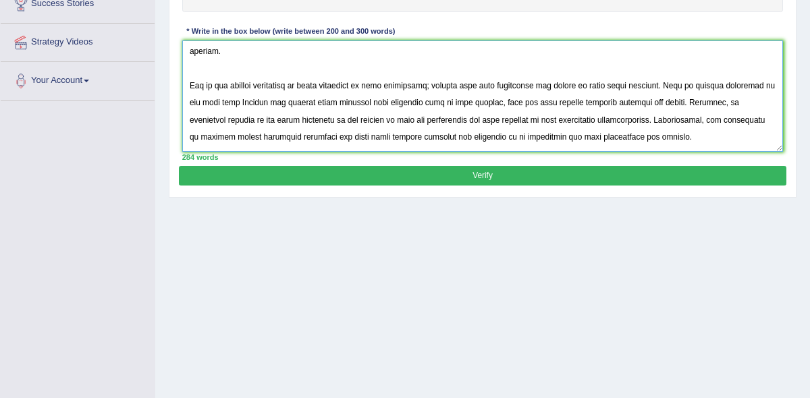
scroll to position [55, 0]
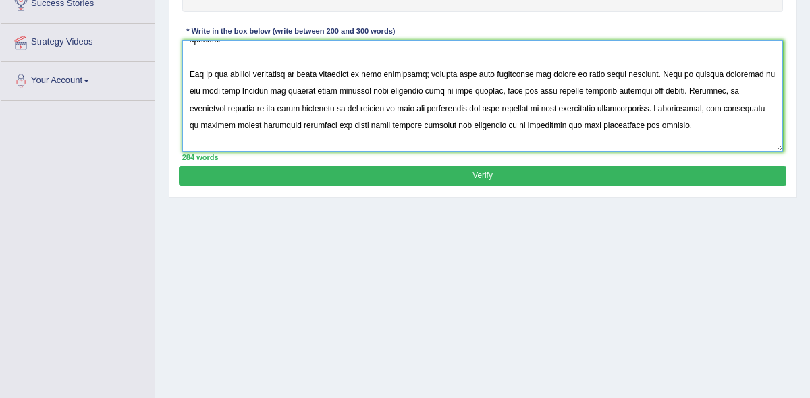
drag, startPoint x: 679, startPoint y: 109, endPoint x: 744, endPoint y: 109, distance: 64.8
click at [744, 109] on textarea at bounding box center [482, 95] width 601 height 111
drag, startPoint x: 736, startPoint y: 109, endPoint x: 769, endPoint y: 107, distance: 33.2
click at [769, 107] on textarea at bounding box center [482, 95] width 601 height 111
drag, startPoint x: 223, startPoint y: 125, endPoint x: 190, endPoint y: 124, distance: 33.7
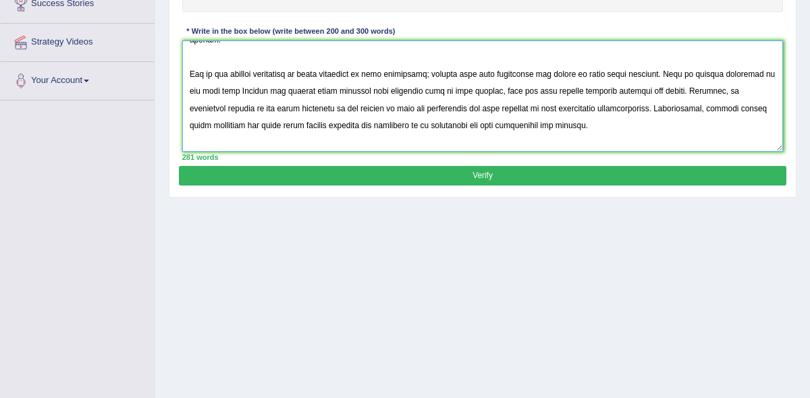
click at [190, 124] on textarea at bounding box center [482, 95] width 601 height 111
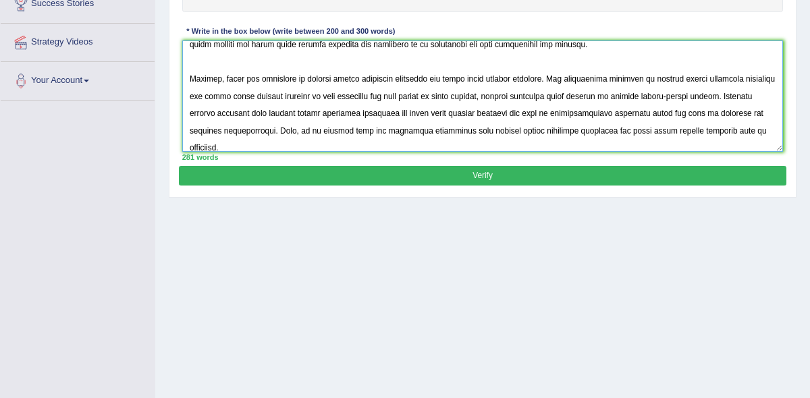
scroll to position [156, 0]
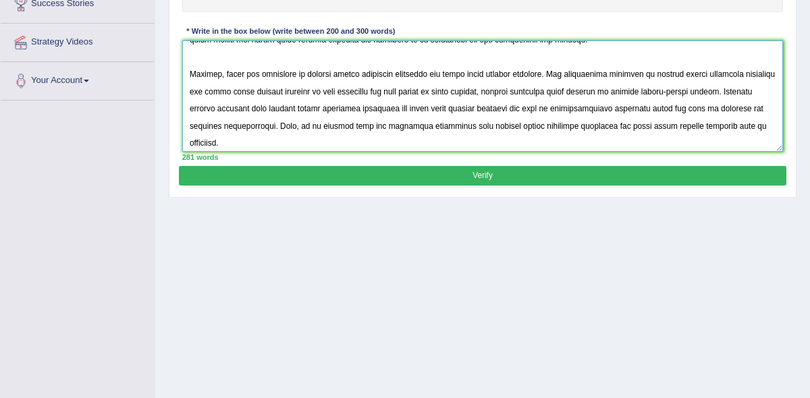
drag, startPoint x: 368, startPoint y: 74, endPoint x: 438, endPoint y: 73, distance: 70.2
click at [438, 73] on textarea at bounding box center [482, 95] width 601 height 111
drag, startPoint x: 439, startPoint y: 74, endPoint x: 488, endPoint y: 73, distance: 49.3
click at [488, 73] on textarea at bounding box center [482, 95] width 601 height 111
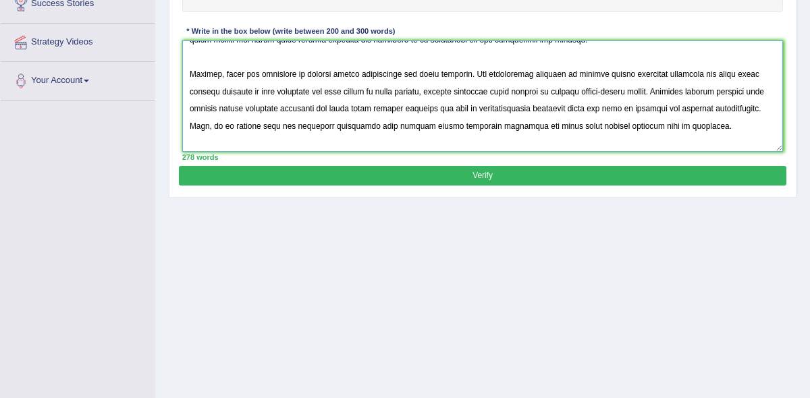
drag, startPoint x: 603, startPoint y: 74, endPoint x: 755, endPoint y: 73, distance: 151.8
click at [755, 73] on textarea at bounding box center [482, 95] width 601 height 111
click at [702, 74] on textarea at bounding box center [482, 95] width 601 height 111
drag, startPoint x: 713, startPoint y: 74, endPoint x: 726, endPoint y: 73, distance: 13.6
click at [726, 73] on textarea at bounding box center [482, 95] width 601 height 111
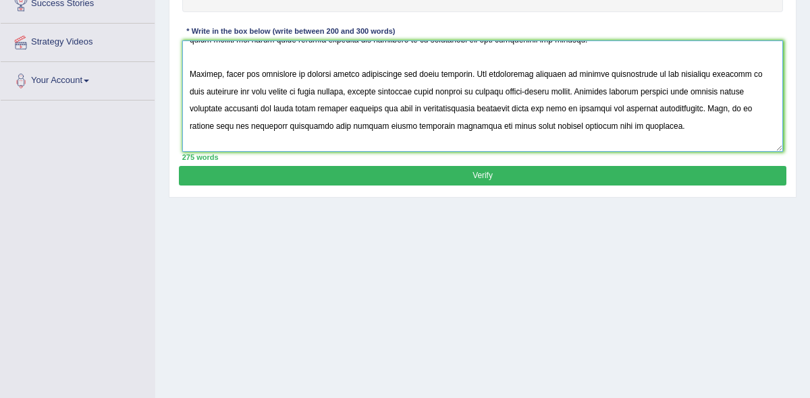
click at [739, 73] on textarea at bounding box center [482, 95] width 601 height 111
drag, startPoint x: 771, startPoint y: 73, endPoint x: 735, endPoint y: 74, distance: 36.5
click at [735, 74] on textarea at bounding box center [482, 95] width 601 height 111
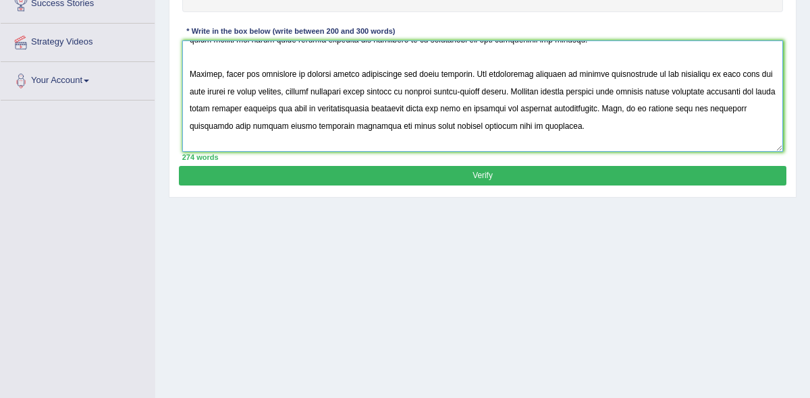
drag, startPoint x: 766, startPoint y: 72, endPoint x: 753, endPoint y: 72, distance: 12.8
click at [753, 72] on textarea at bounding box center [482, 95] width 601 height 111
drag, startPoint x: 654, startPoint y: 92, endPoint x: 770, endPoint y: 92, distance: 116.1
click at [770, 92] on textarea at bounding box center [482, 95] width 601 height 111
click at [711, 90] on textarea at bounding box center [482, 95] width 601 height 111
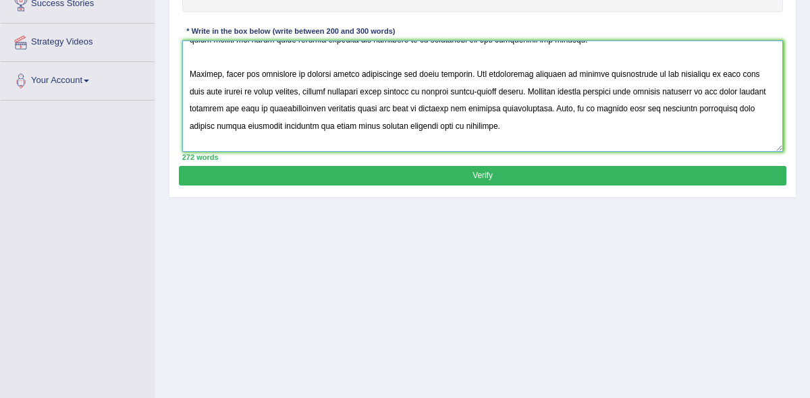
click at [605, 91] on textarea at bounding box center [482, 95] width 601 height 111
click at [715, 91] on textarea at bounding box center [482, 95] width 601 height 111
drag, startPoint x: 715, startPoint y: 91, endPoint x: 735, endPoint y: 91, distance: 20.2
click at [735, 91] on textarea at bounding box center [482, 95] width 601 height 111
click at [388, 109] on textarea at bounding box center [482, 95] width 601 height 111
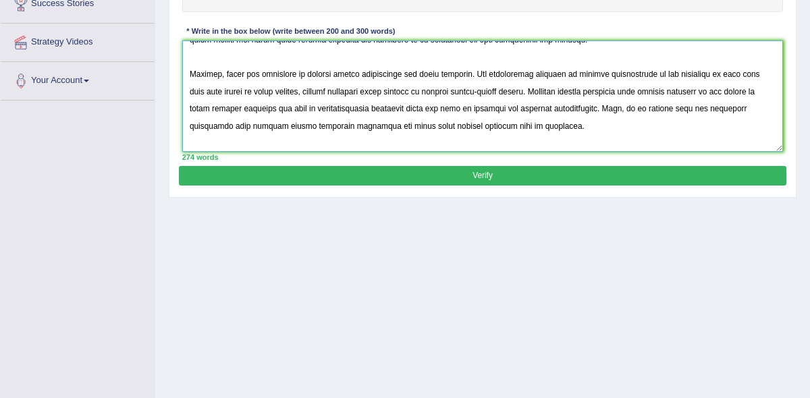
drag, startPoint x: 388, startPoint y: 109, endPoint x: 444, endPoint y: 108, distance: 56.0
click at [444, 108] on textarea at bounding box center [482, 95] width 601 height 111
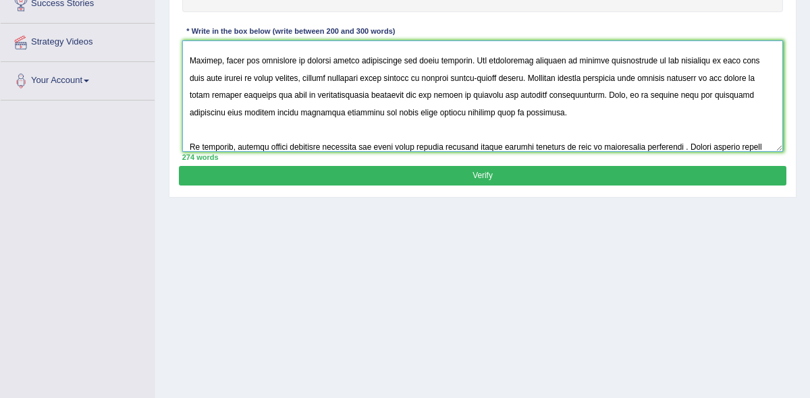
scroll to position [178, 0]
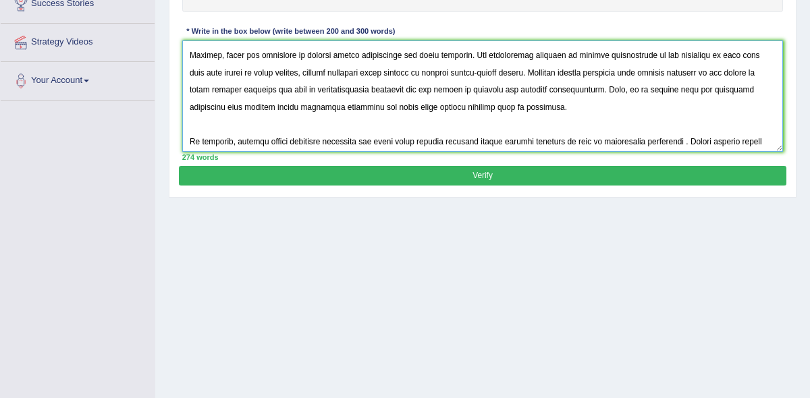
drag, startPoint x: 188, startPoint y: 108, endPoint x: 429, endPoint y: 106, distance: 240.2
click at [429, 106] on textarea at bounding box center [482, 95] width 601 height 111
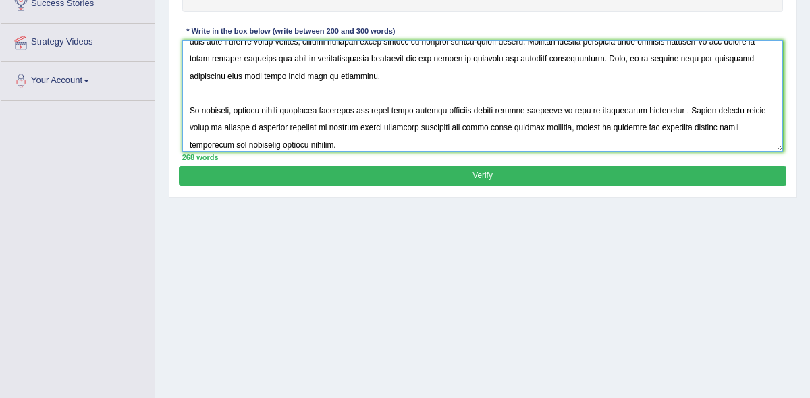
scroll to position [223, 0]
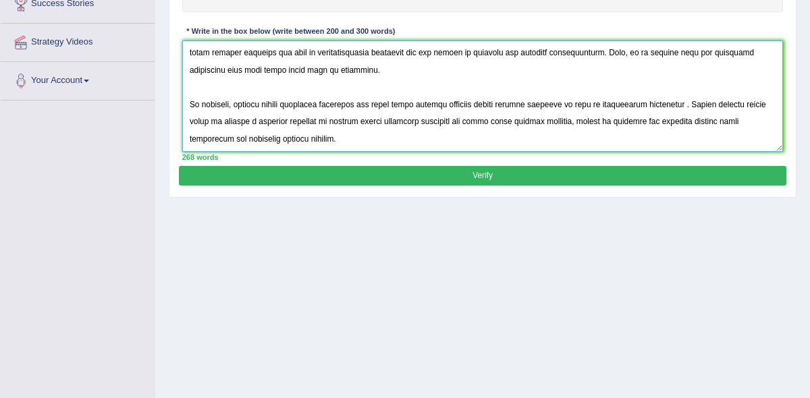
drag, startPoint x: 267, startPoint y: 103, endPoint x: 479, endPoint y: 103, distance: 211.9
click at [479, 103] on textarea at bounding box center [482, 95] width 601 height 111
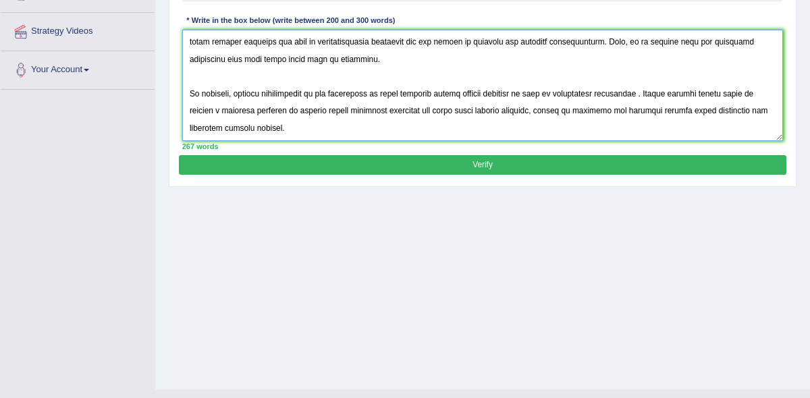
drag, startPoint x: 271, startPoint y: 111, endPoint x: 509, endPoint y: 111, distance: 238.2
click at [509, 111] on textarea at bounding box center [482, 85] width 601 height 111
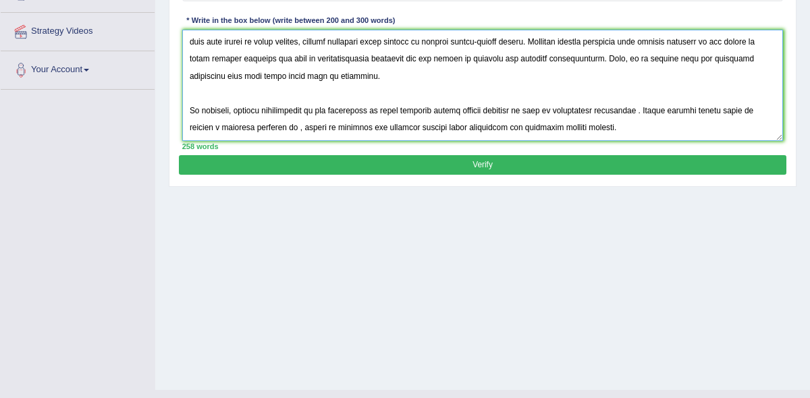
scroll to position [202, 0]
click at [261, 128] on textarea at bounding box center [482, 85] width 601 height 111
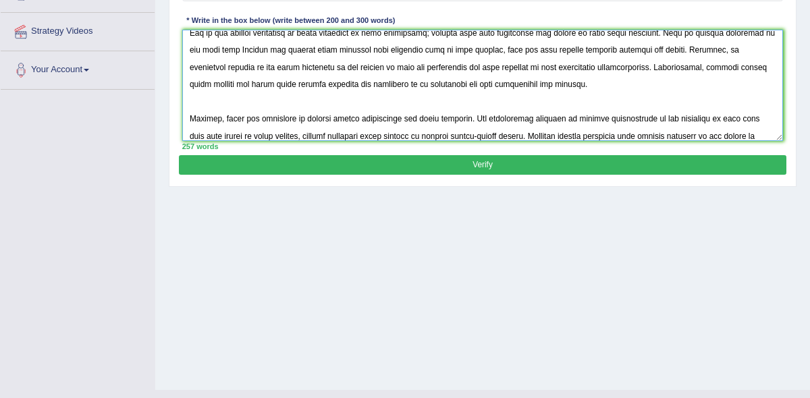
scroll to position [0, 0]
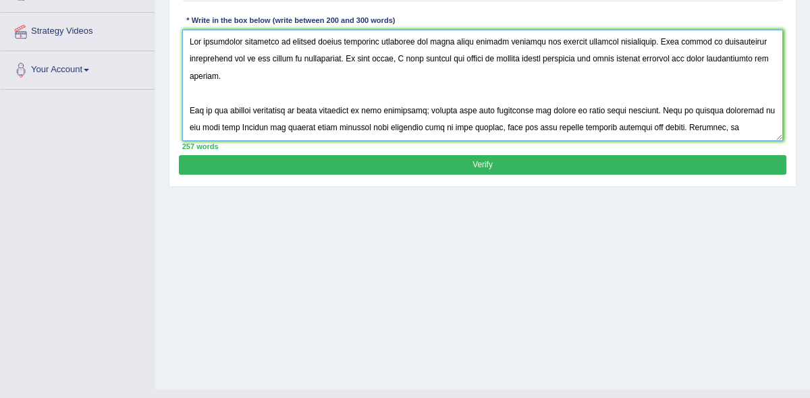
type textarea "The increasing influence of parents making important desicions for their older …"
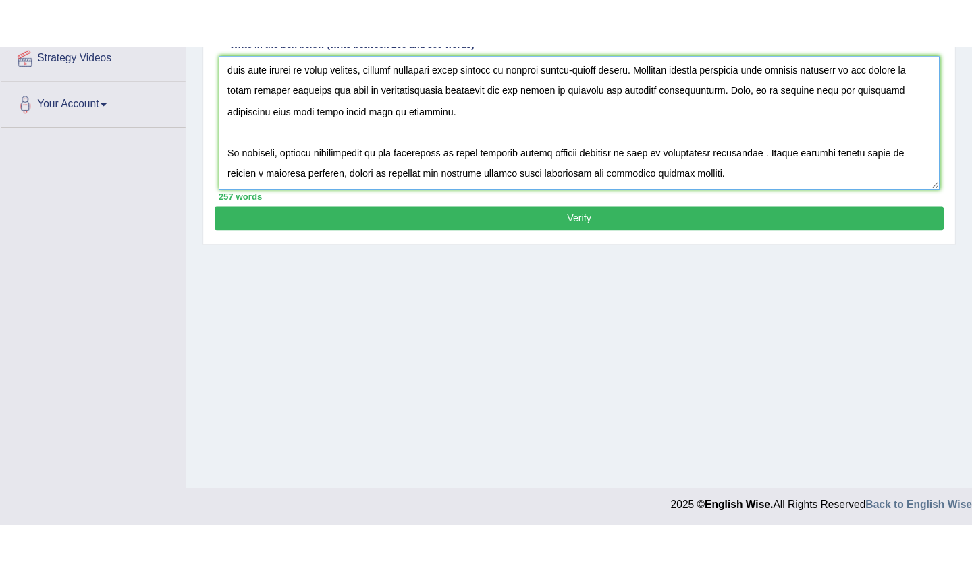
scroll to position [310, 0]
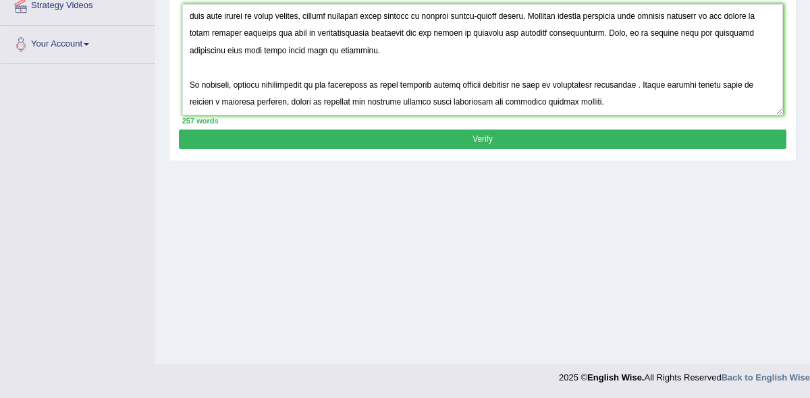
click at [486, 136] on button "Verify" at bounding box center [482, 140] width 607 height 20
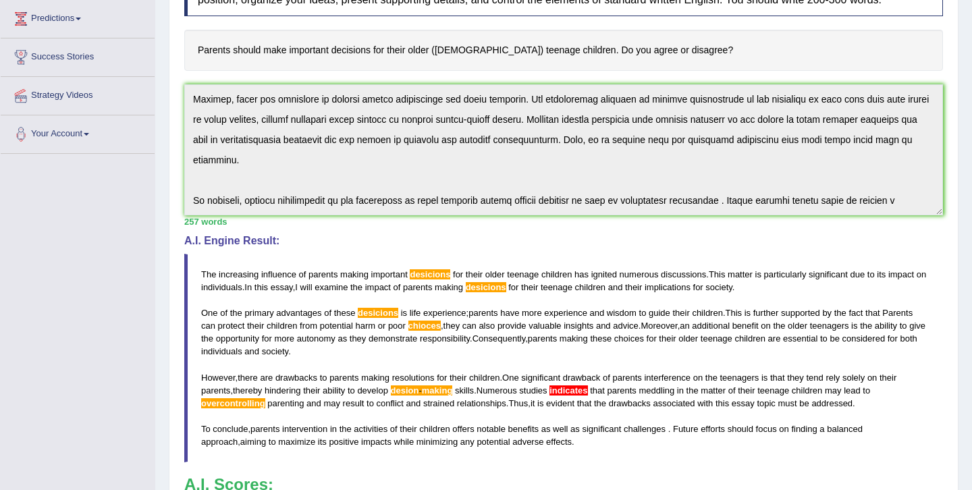
scroll to position [229, 0]
